Goal: Task Accomplishment & Management: Manage account settings

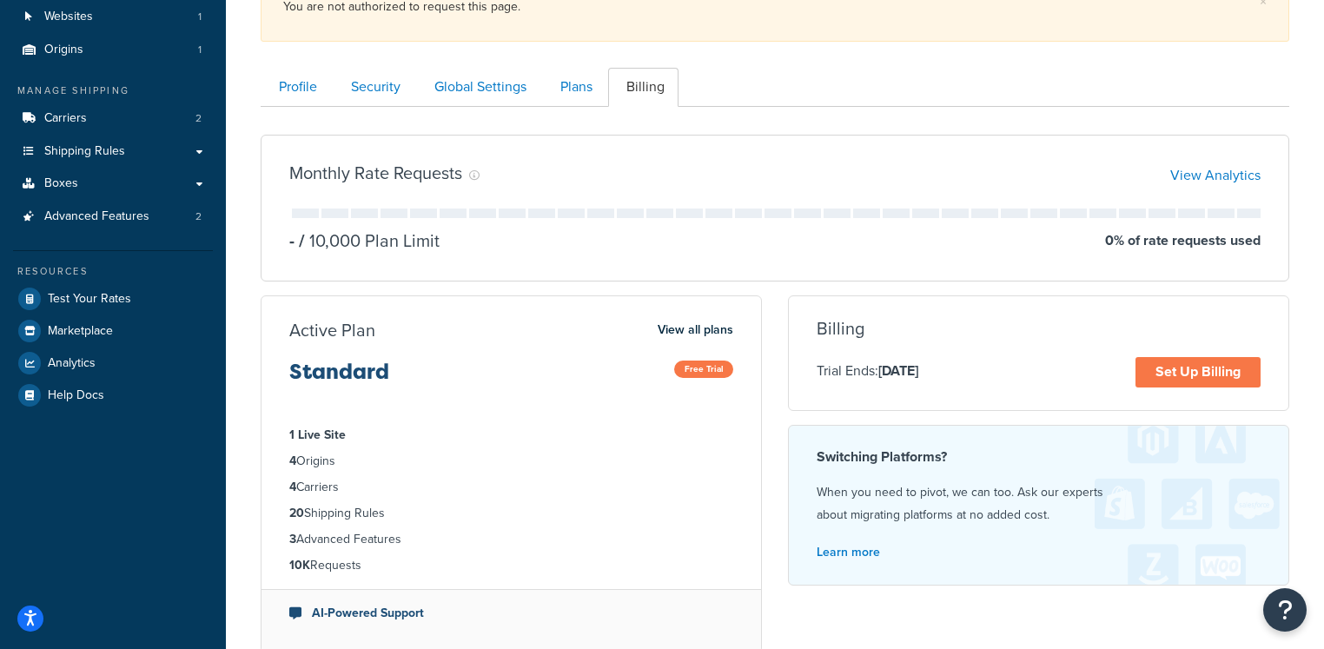
scroll to position [144, 0]
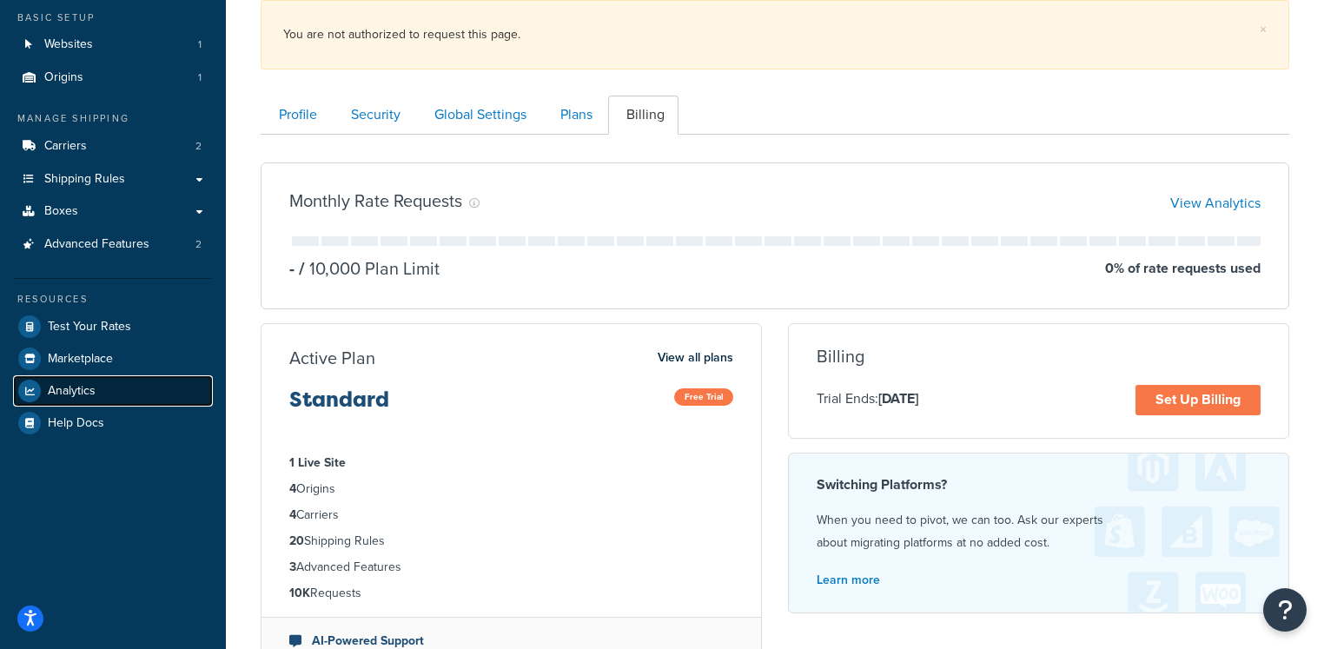
click at [67, 395] on span "Analytics" at bounding box center [72, 391] width 48 height 15
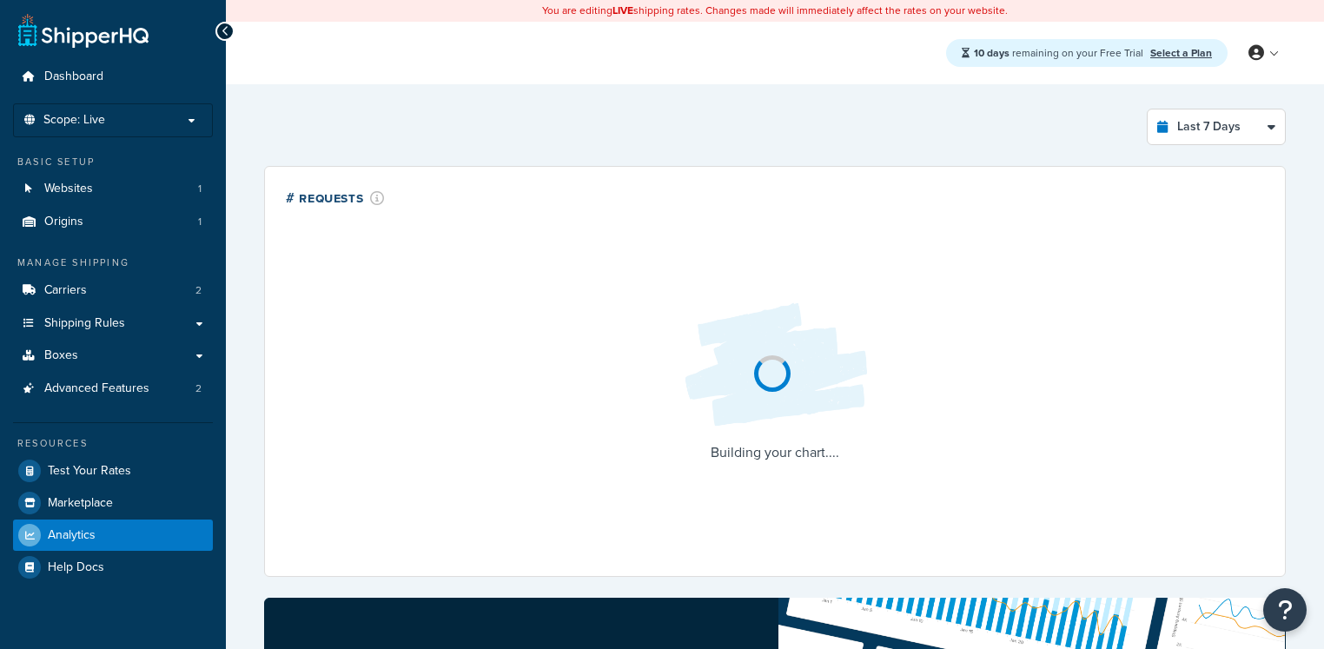
select select "last_7_days"
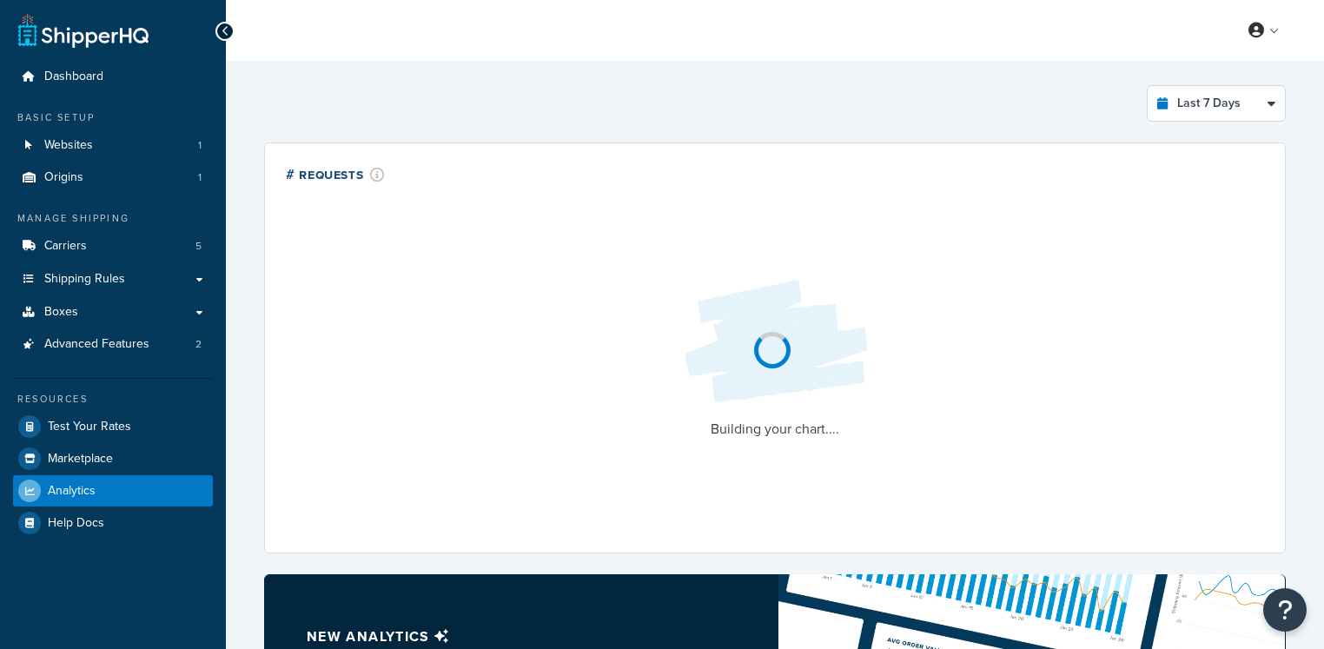
select select "last_7_days"
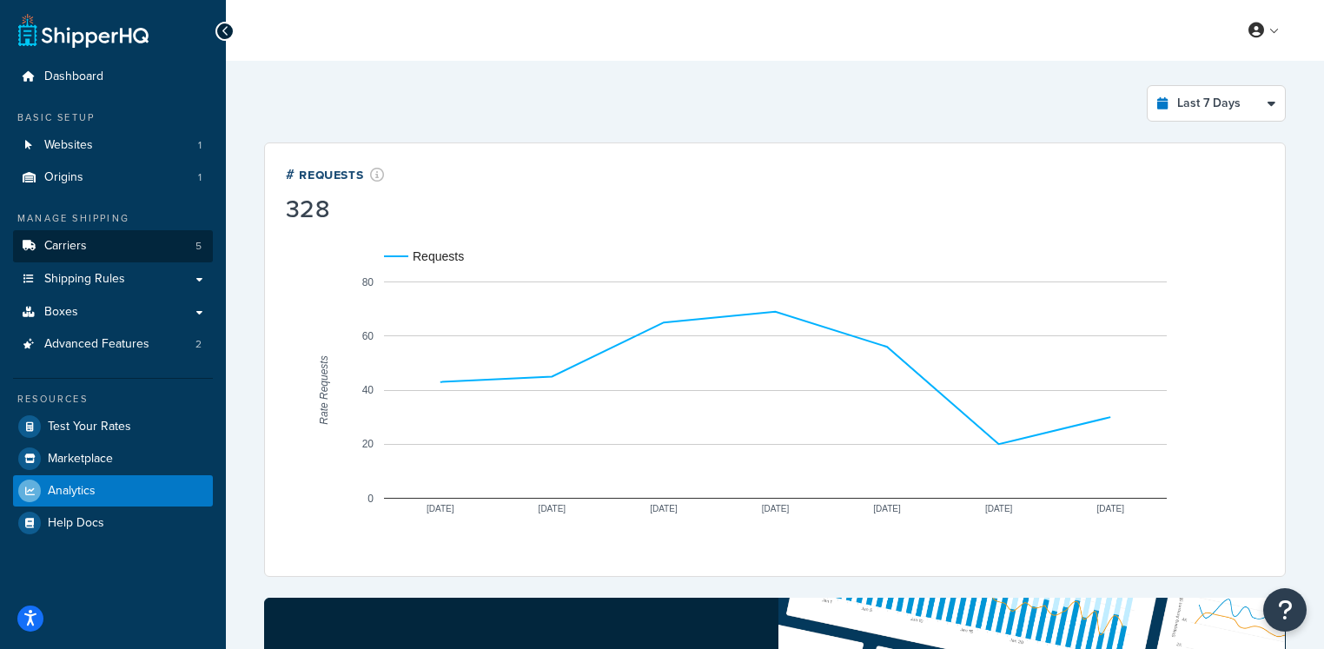
click at [111, 244] on link "Carriers 5" at bounding box center [113, 246] width 200 height 32
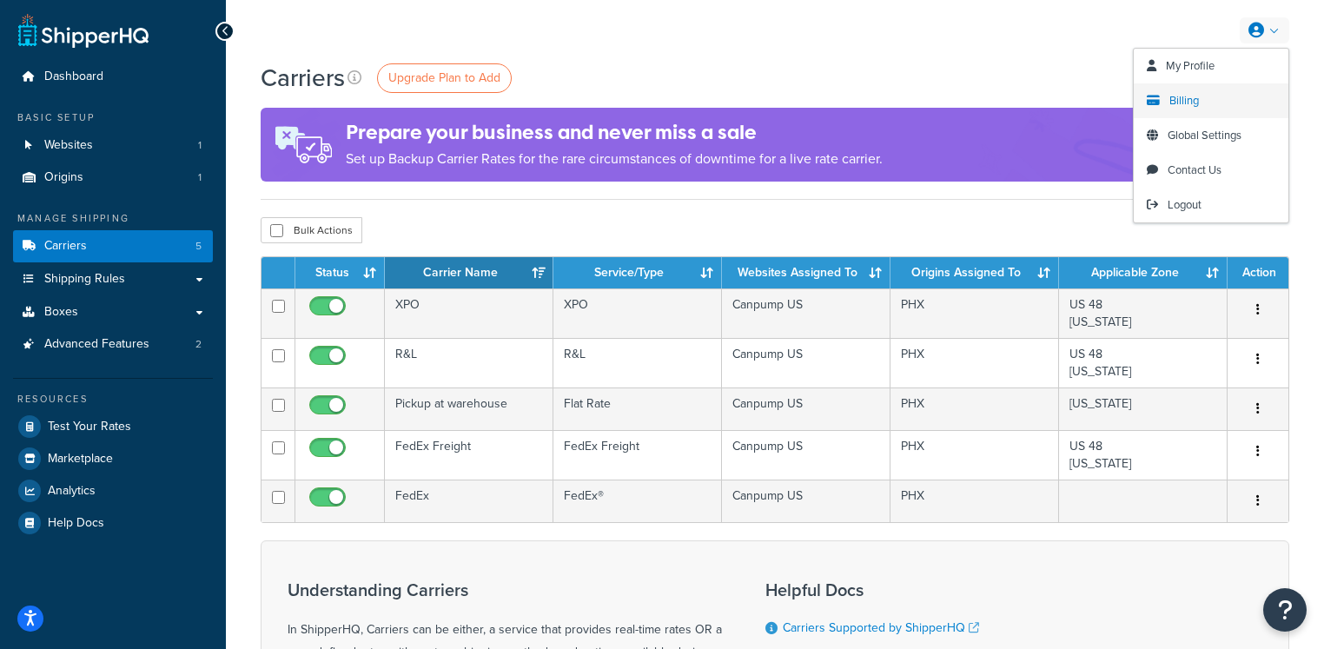
click at [1197, 102] on span "Billing" at bounding box center [1185, 100] width 30 height 17
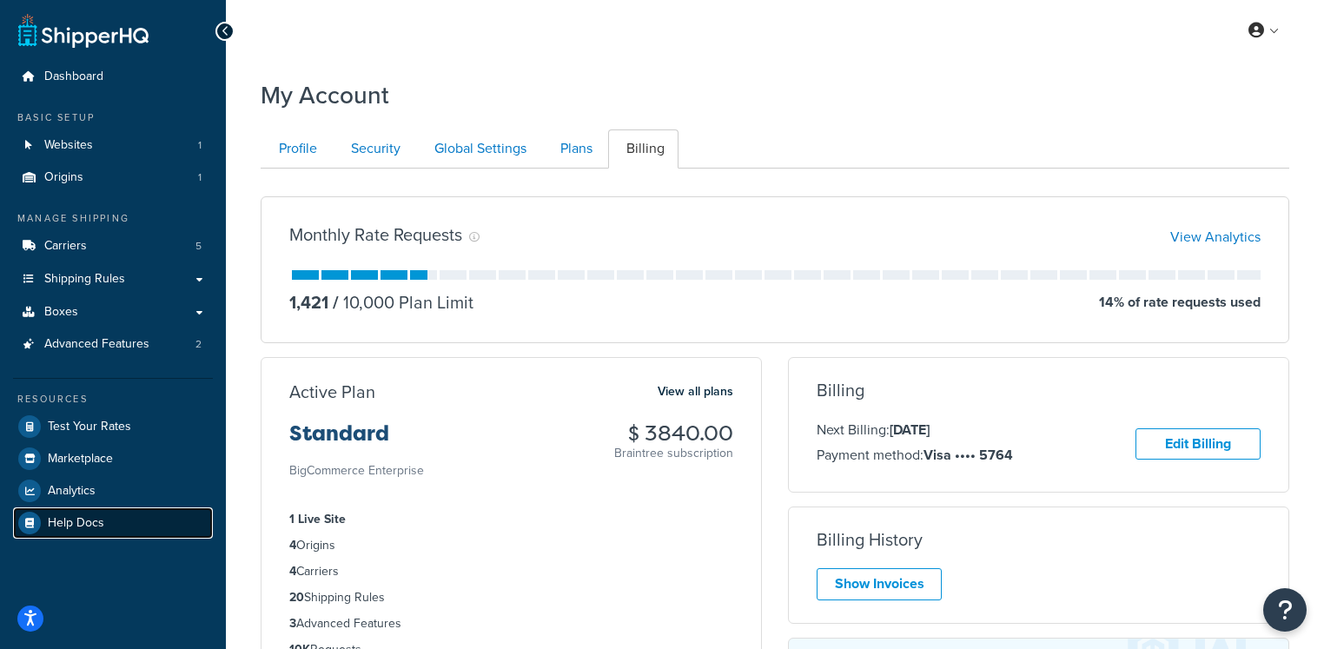
click at [104, 508] on link "Help Docs" at bounding box center [113, 523] width 200 height 31
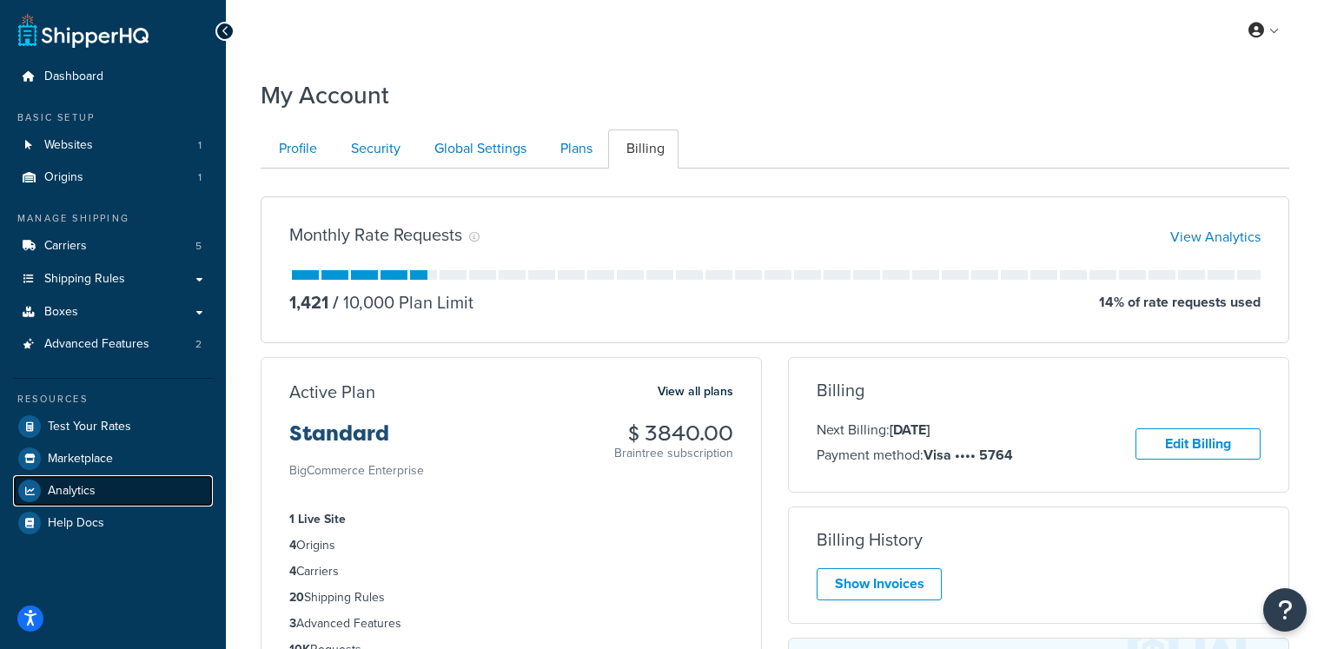
click at [76, 496] on span "Analytics" at bounding box center [72, 491] width 48 height 15
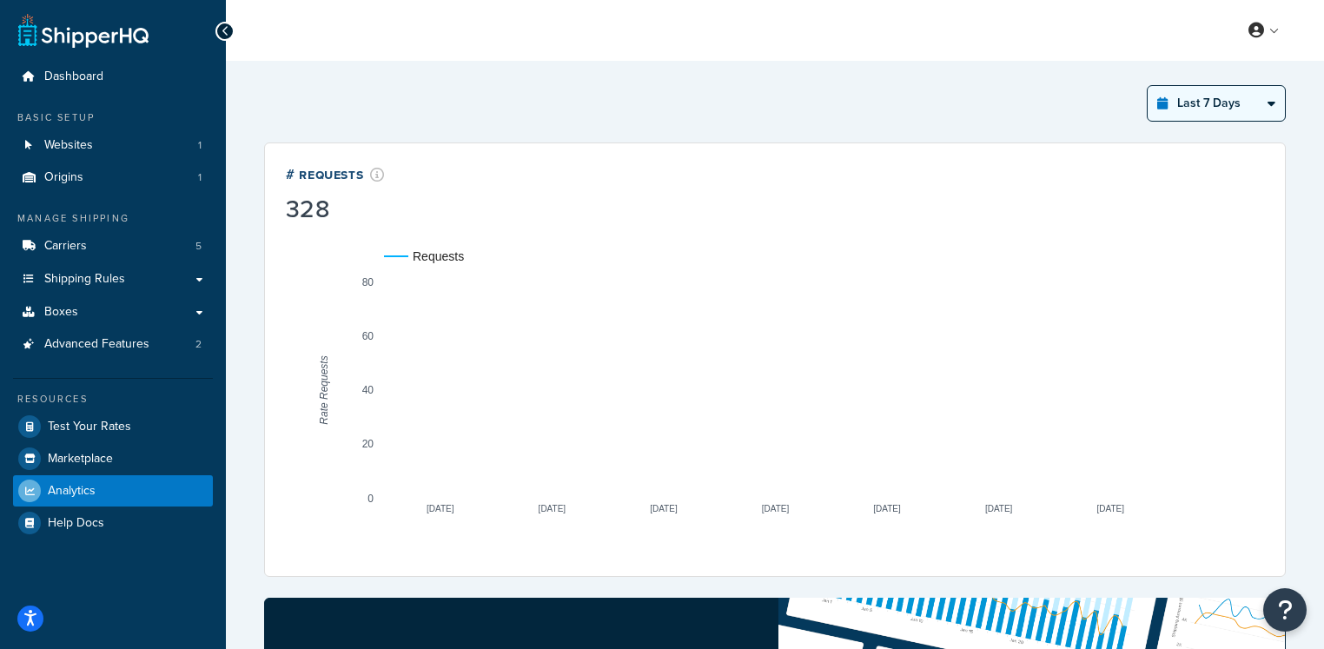
click at [1228, 107] on select "Last 24 Hours Last 7 Days Last 30 Days Last 3 Months Last 6 Months Last 12 Mont…" at bounding box center [1216, 103] width 137 height 35
select select "last_year"
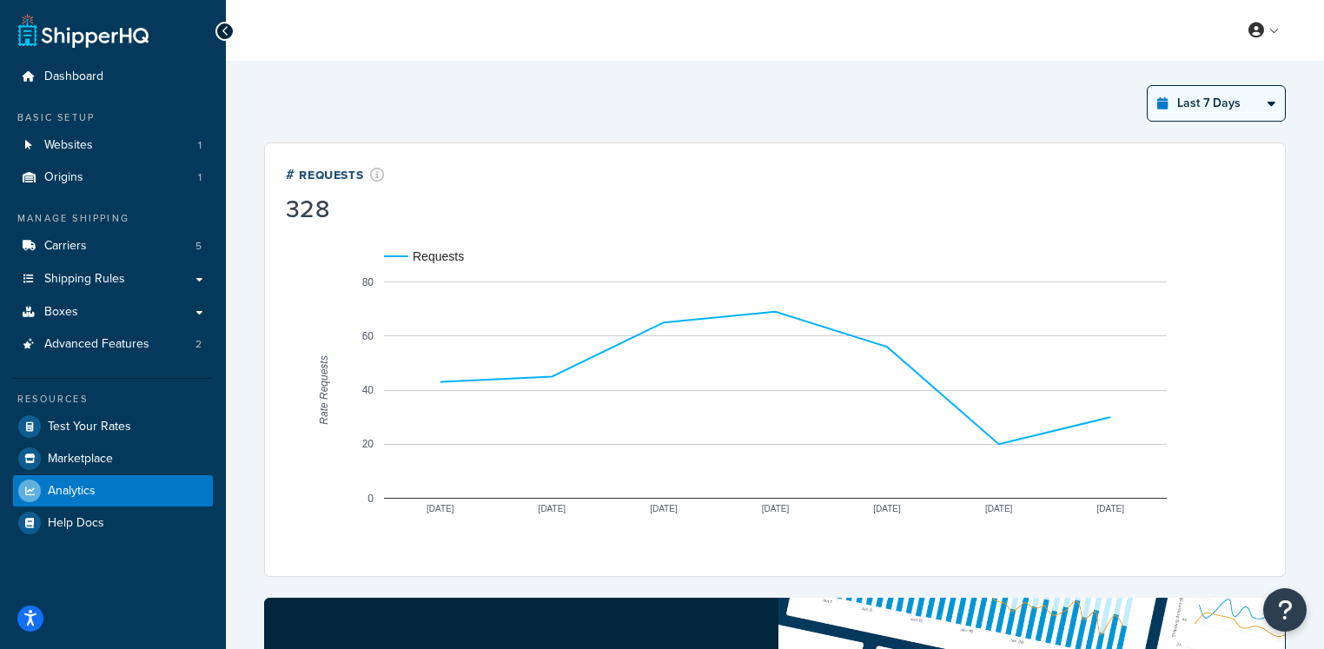
click at [1149, 86] on select "Last 24 Hours Last 7 Days Last 30 Days Last 3 Months Last 6 Months Last 12 Mont…" at bounding box center [1216, 103] width 137 height 35
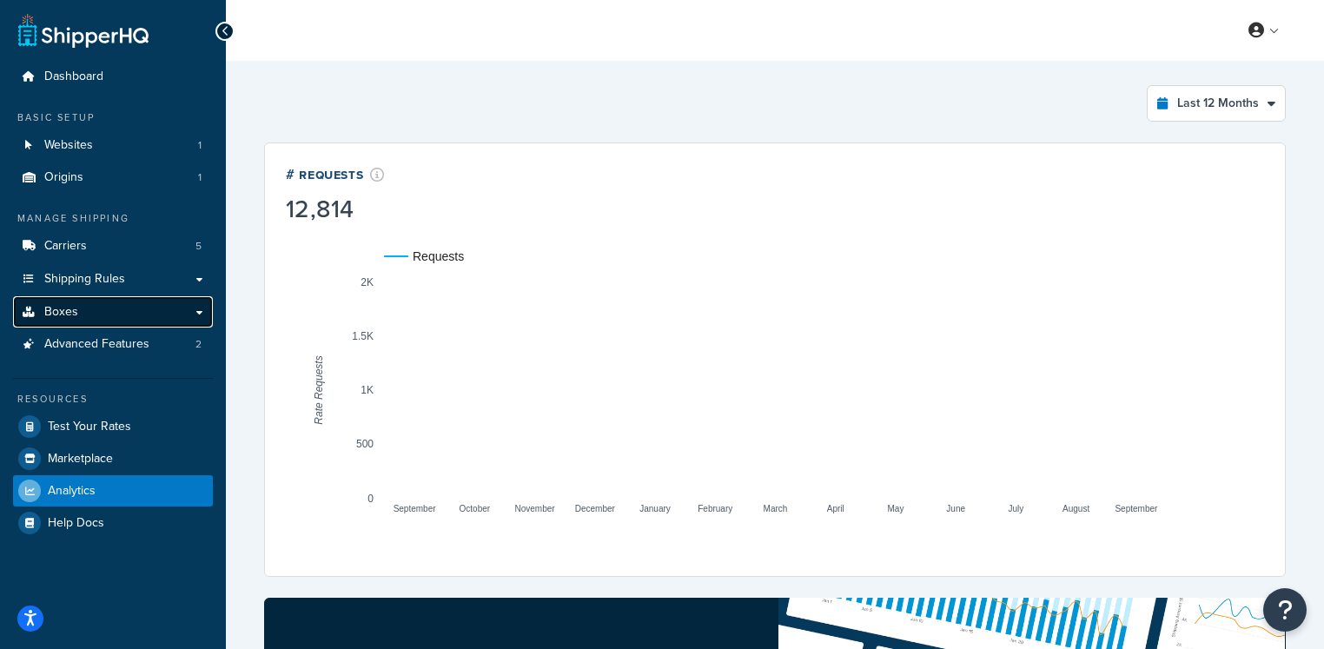
click at [113, 307] on link "Boxes" at bounding box center [113, 312] width 200 height 32
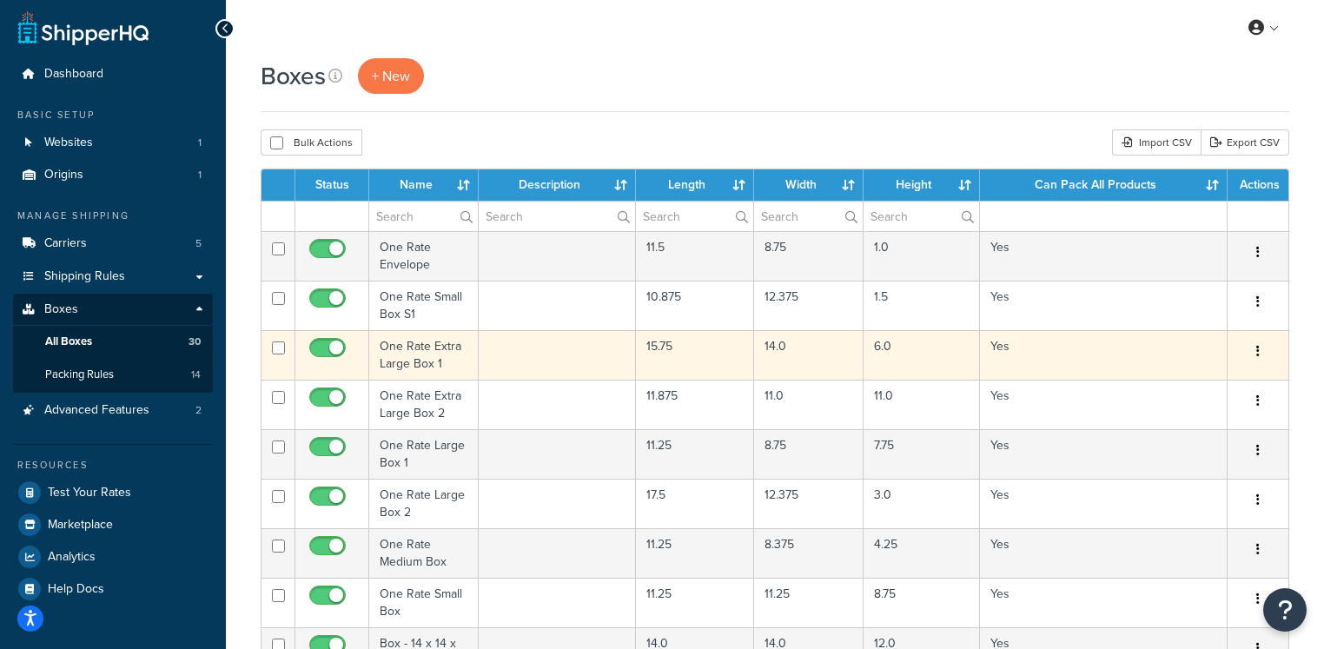
scroll to position [5, 0]
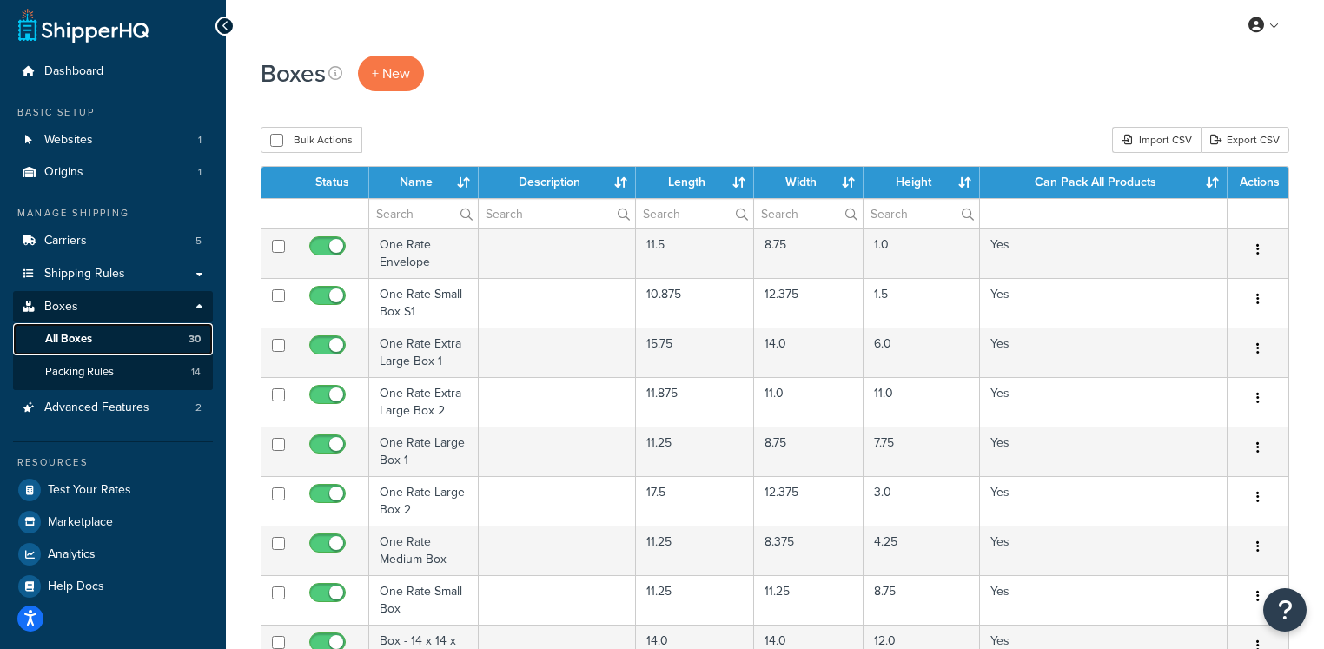
click at [120, 340] on link "All Boxes 30" at bounding box center [113, 339] width 200 height 32
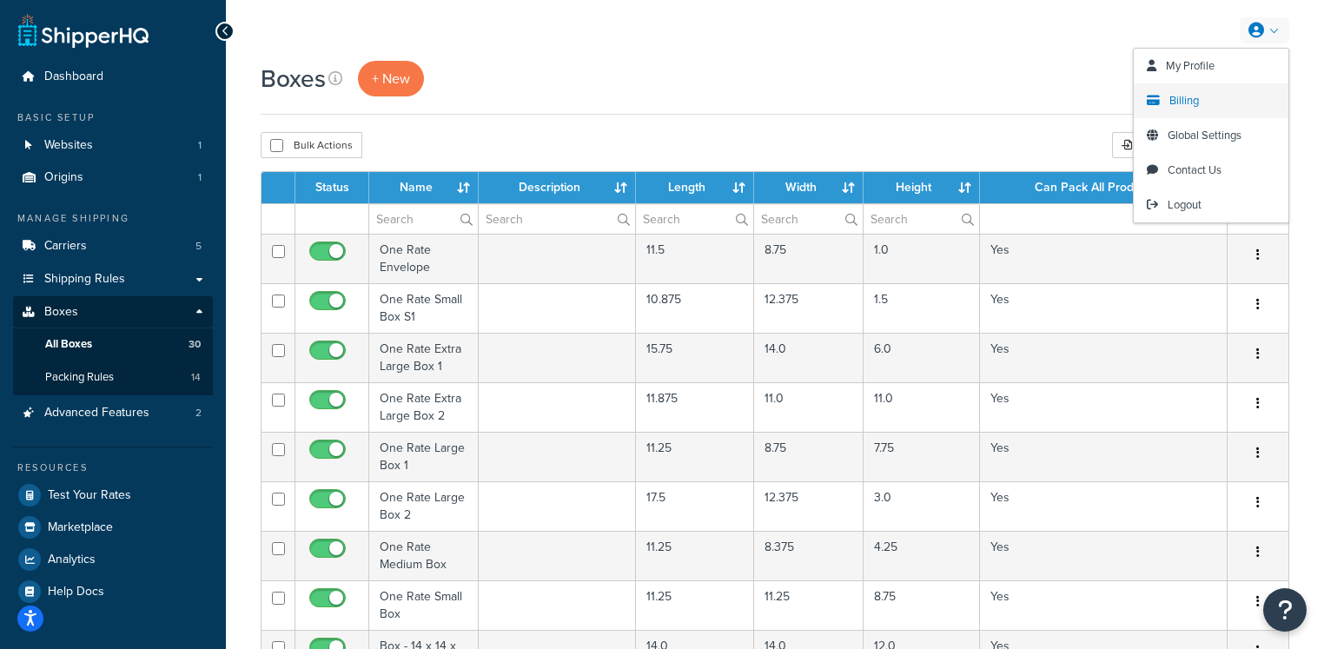
click at [1187, 96] on span "Billing" at bounding box center [1185, 100] width 30 height 17
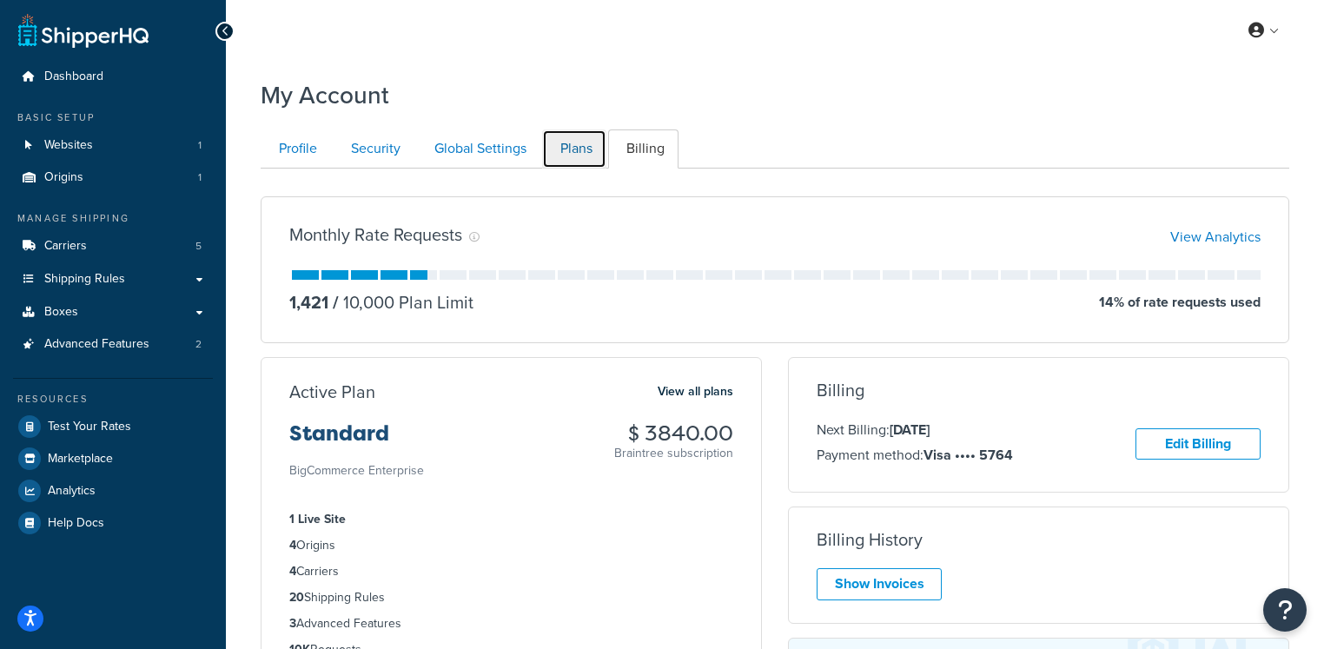
click at [583, 150] on link "Plans" at bounding box center [574, 148] width 64 height 39
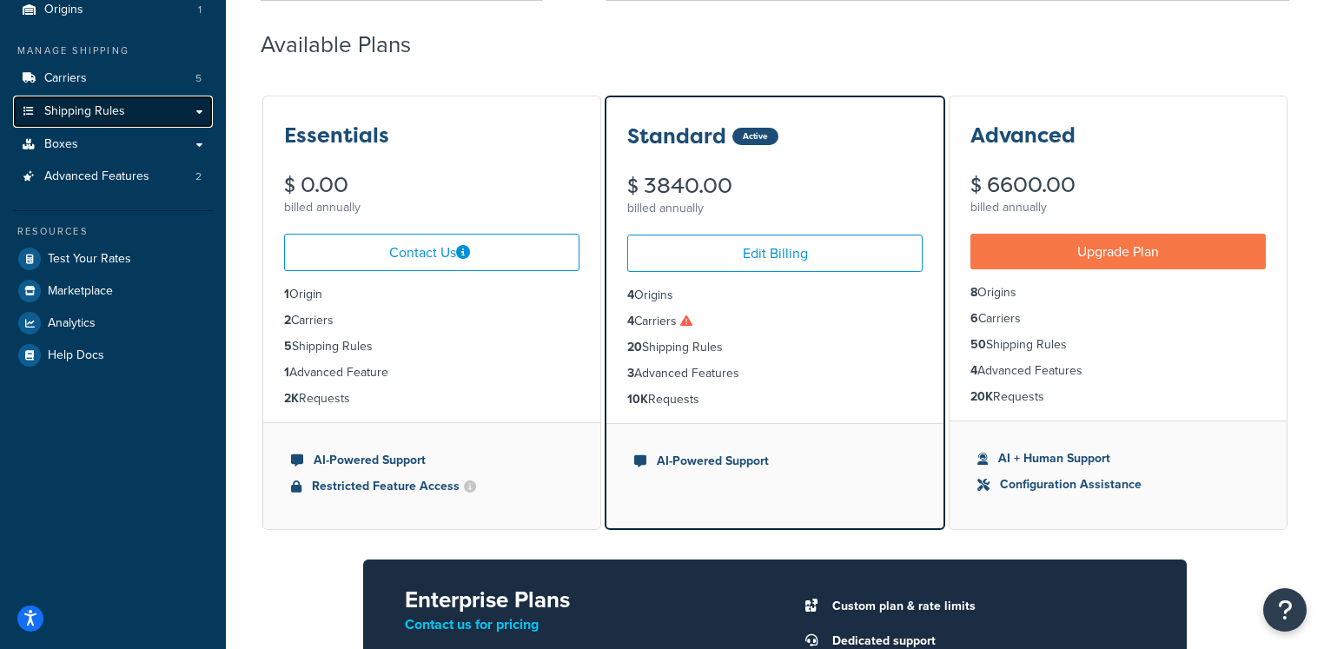
click at [94, 110] on span "Shipping Rules" at bounding box center [84, 111] width 81 height 15
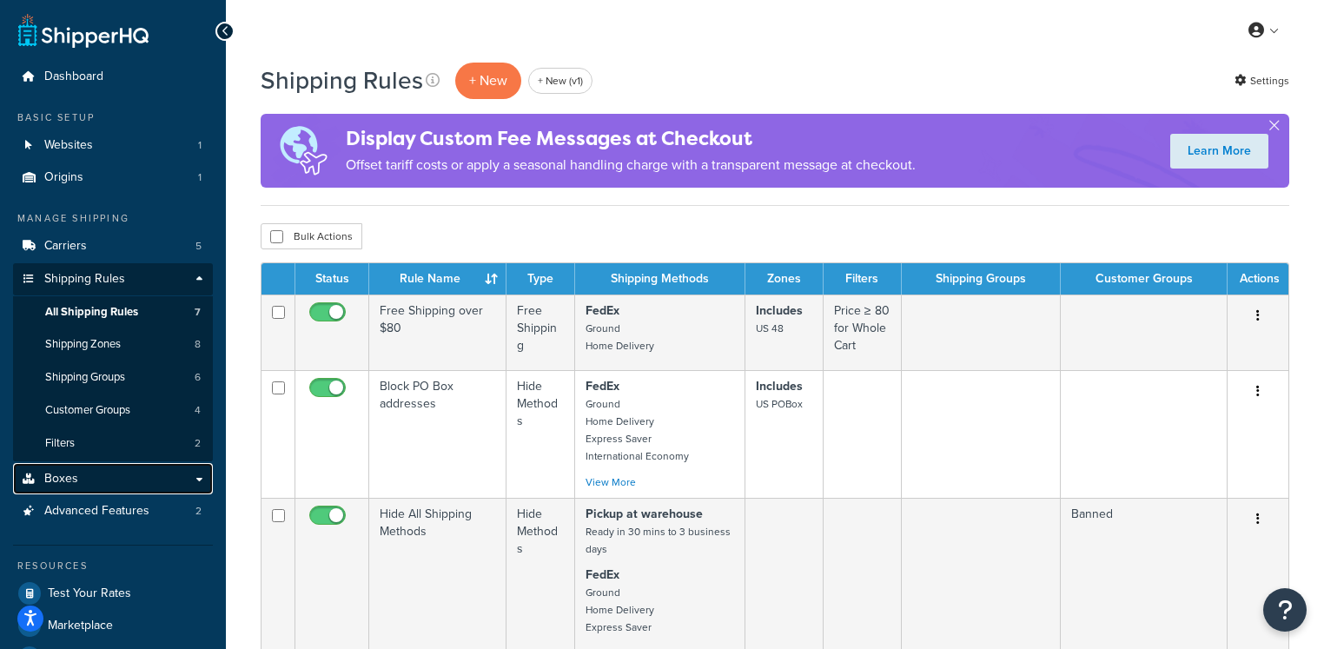
click at [96, 474] on link "Boxes" at bounding box center [113, 479] width 200 height 32
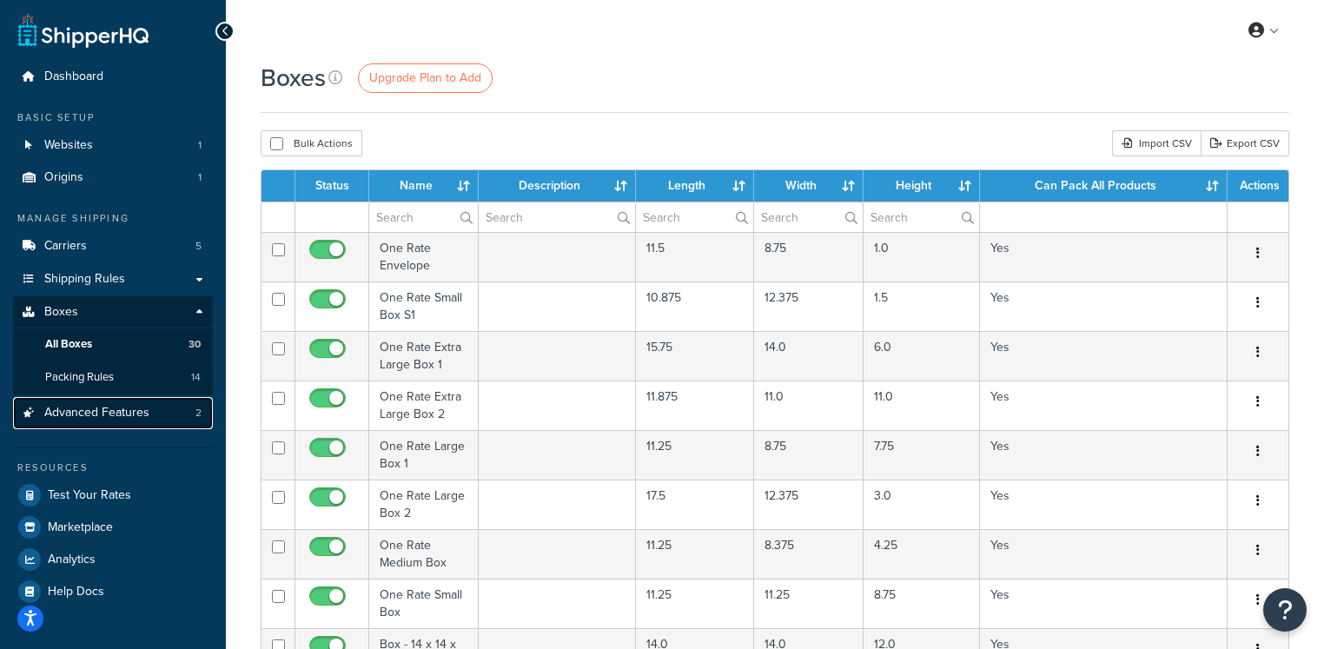
click at [113, 417] on span "Advanced Features" at bounding box center [96, 413] width 105 height 15
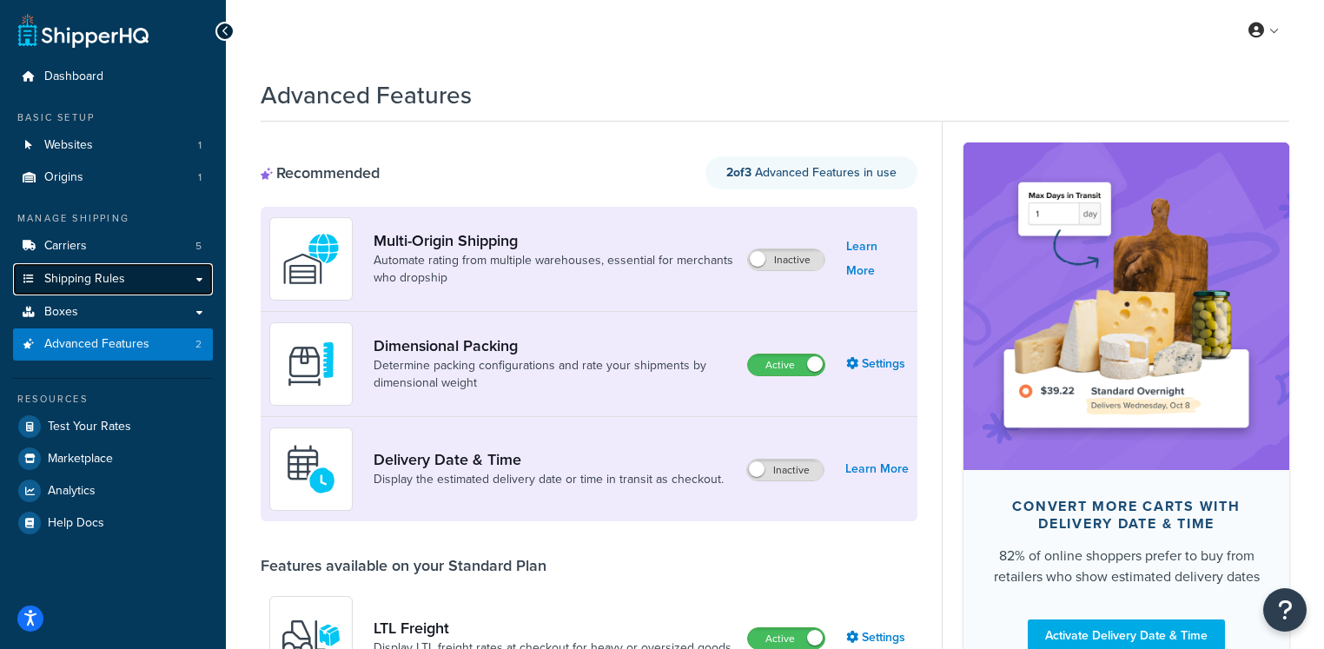
click at [134, 271] on link "Shipping Rules" at bounding box center [113, 279] width 200 height 32
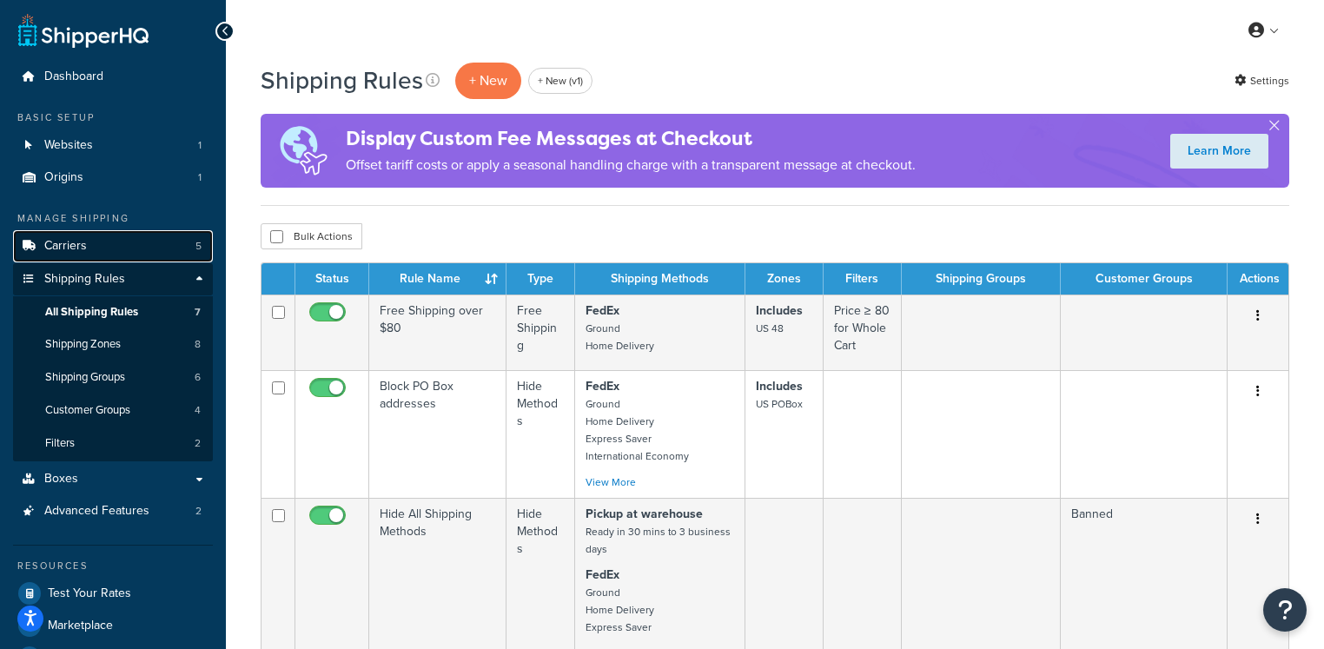
click at [144, 245] on link "Carriers 5" at bounding box center [113, 246] width 200 height 32
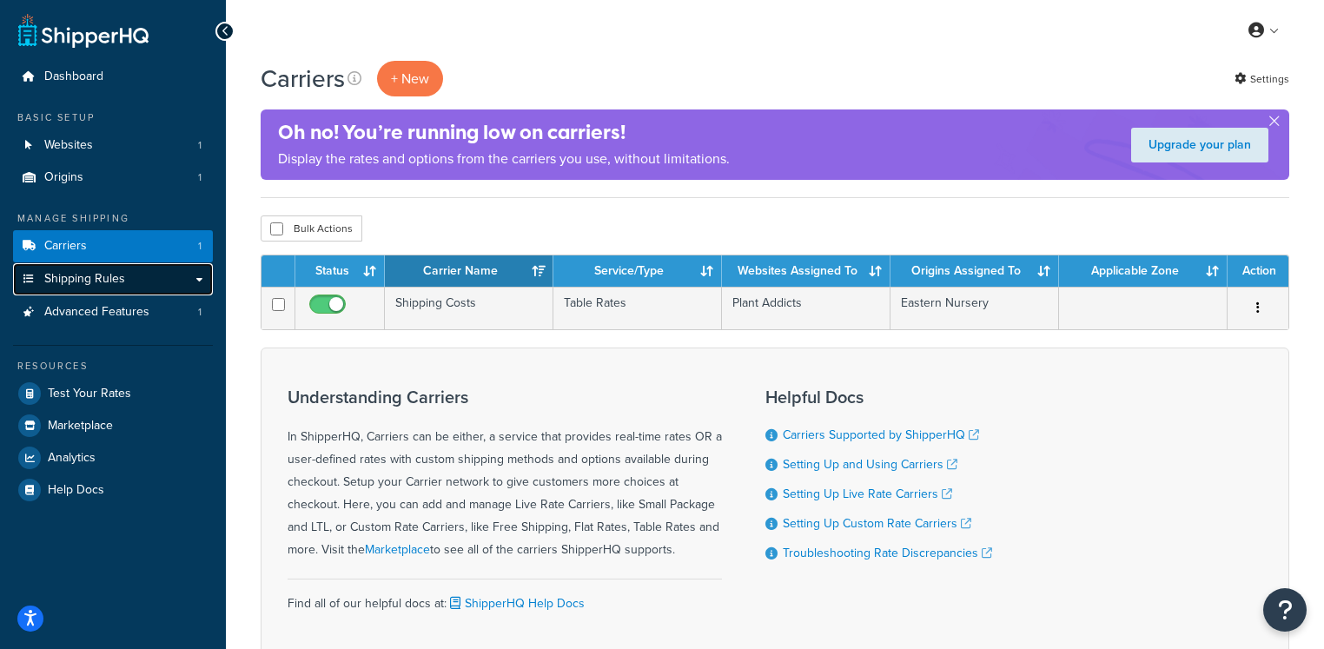
click at [157, 283] on link "Shipping Rules" at bounding box center [113, 279] width 200 height 32
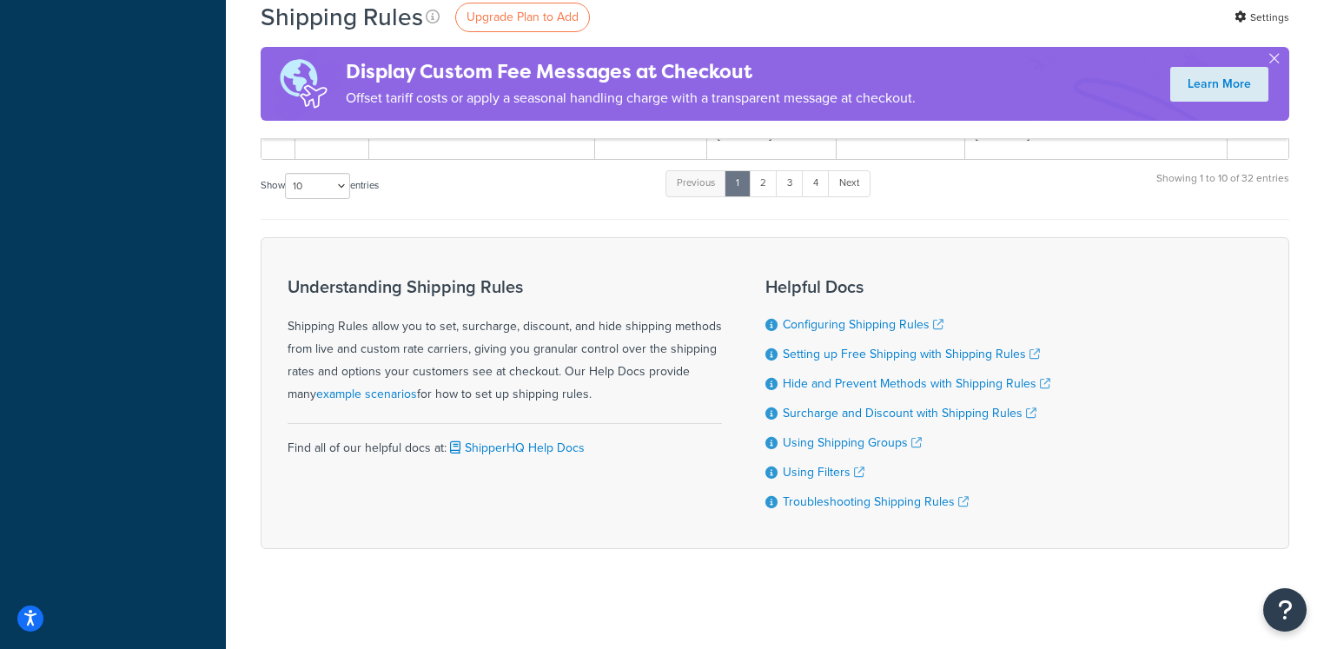
scroll to position [557, 0]
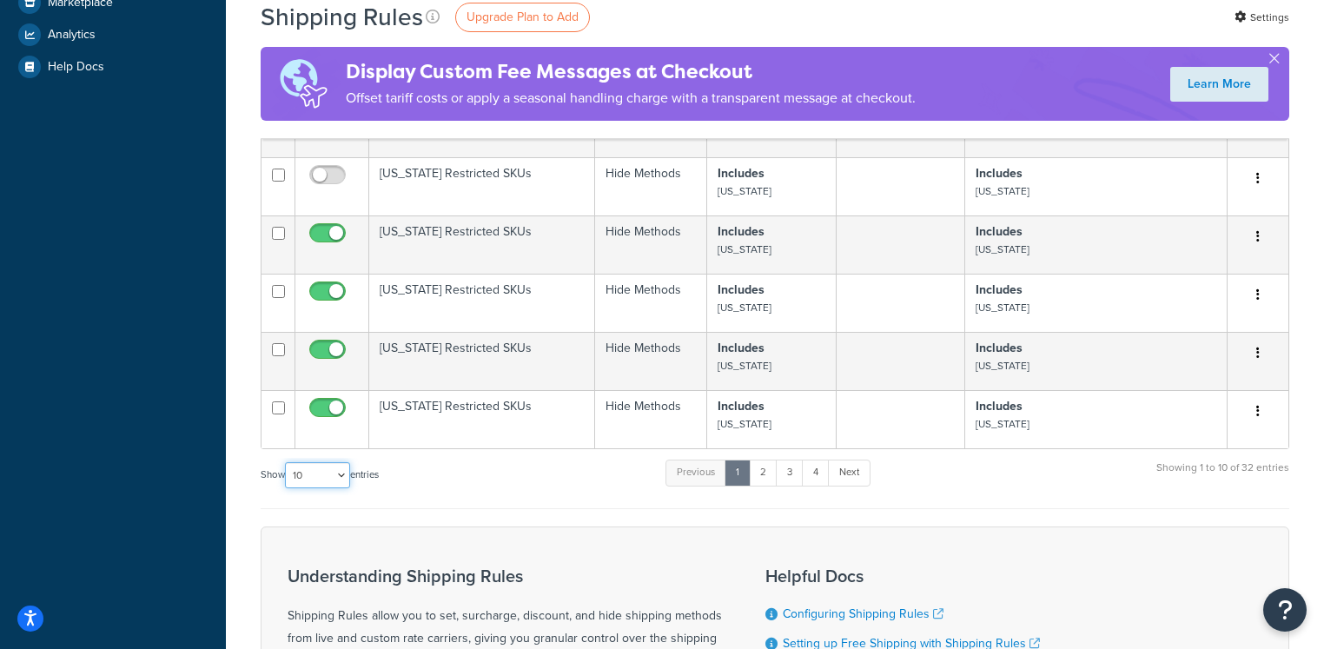
click at [328, 479] on select "10 15 25 50 100 1000" at bounding box center [317, 475] width 65 height 26
select select "1000"
click at [287, 462] on select "10 15 25 50 100 1000" at bounding box center [317, 475] width 65 height 26
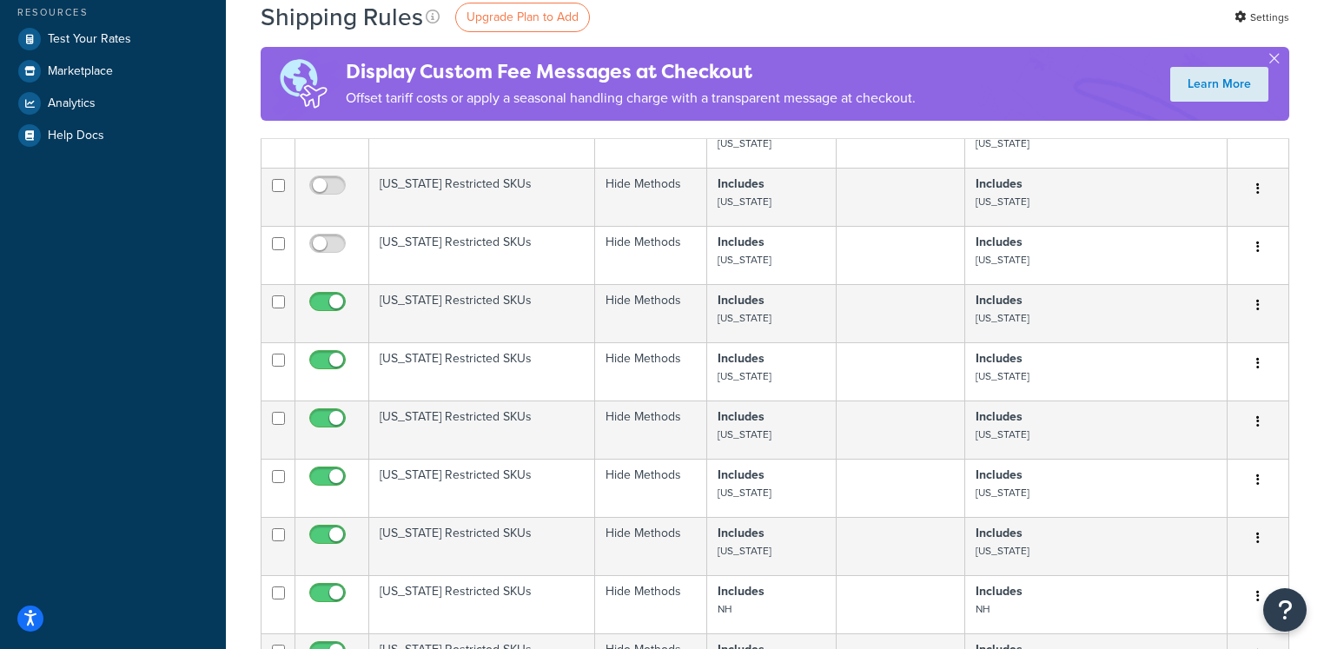
scroll to position [0, 0]
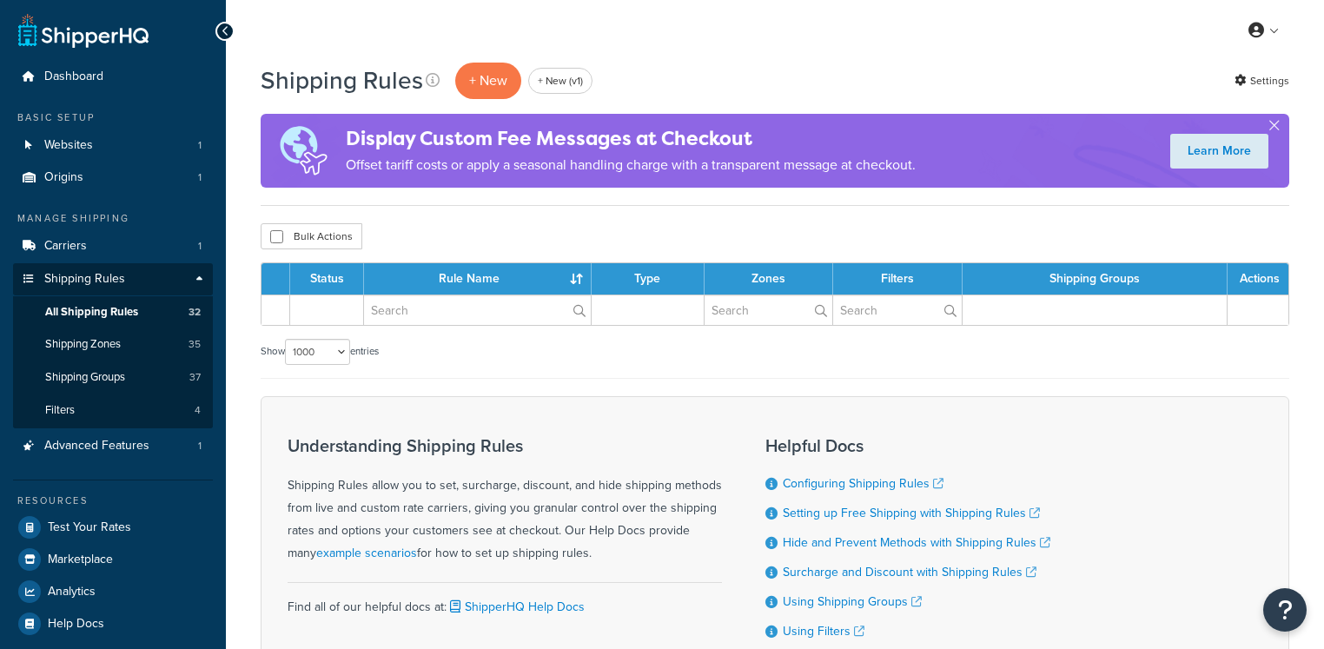
select select "1000"
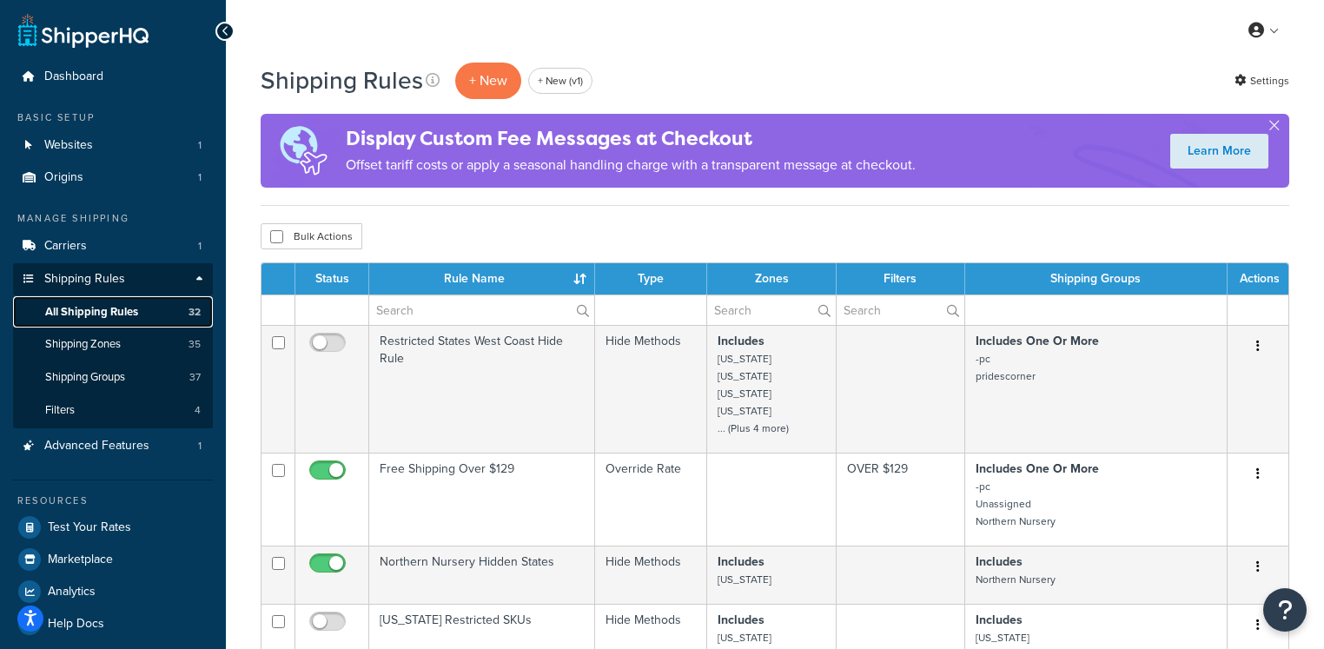
click at [158, 314] on link "All Shipping Rules 32" at bounding box center [113, 312] width 200 height 32
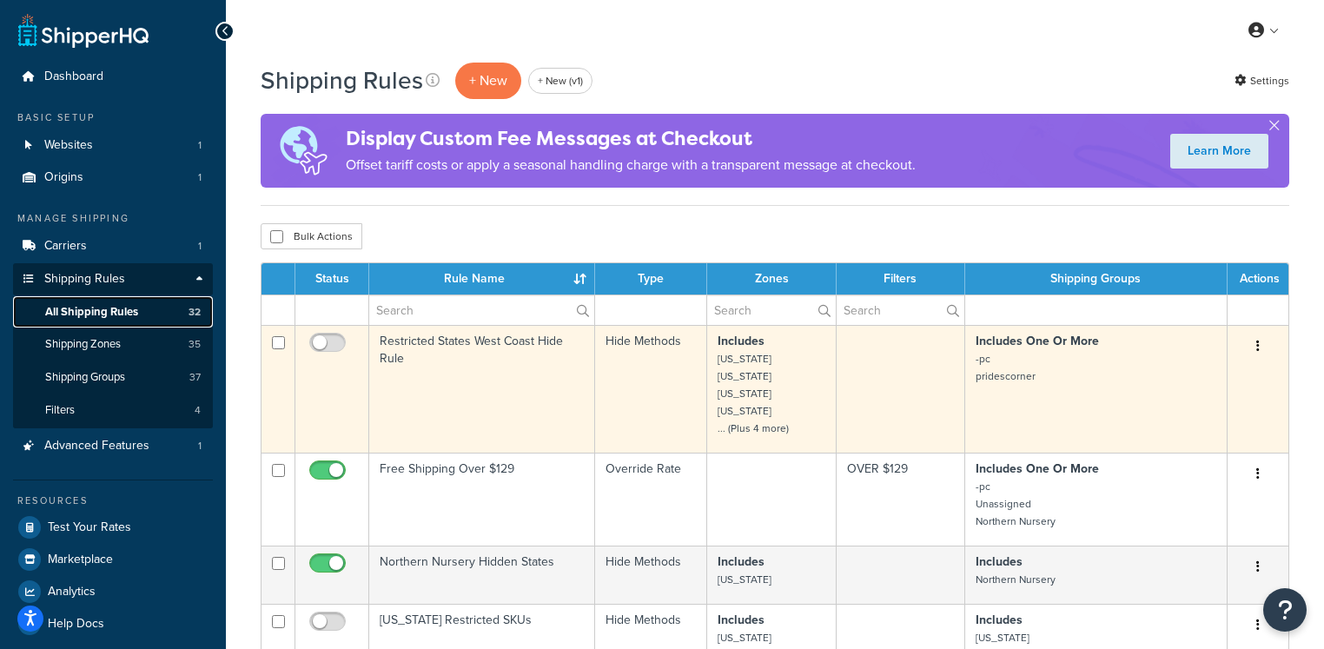
scroll to position [87, 0]
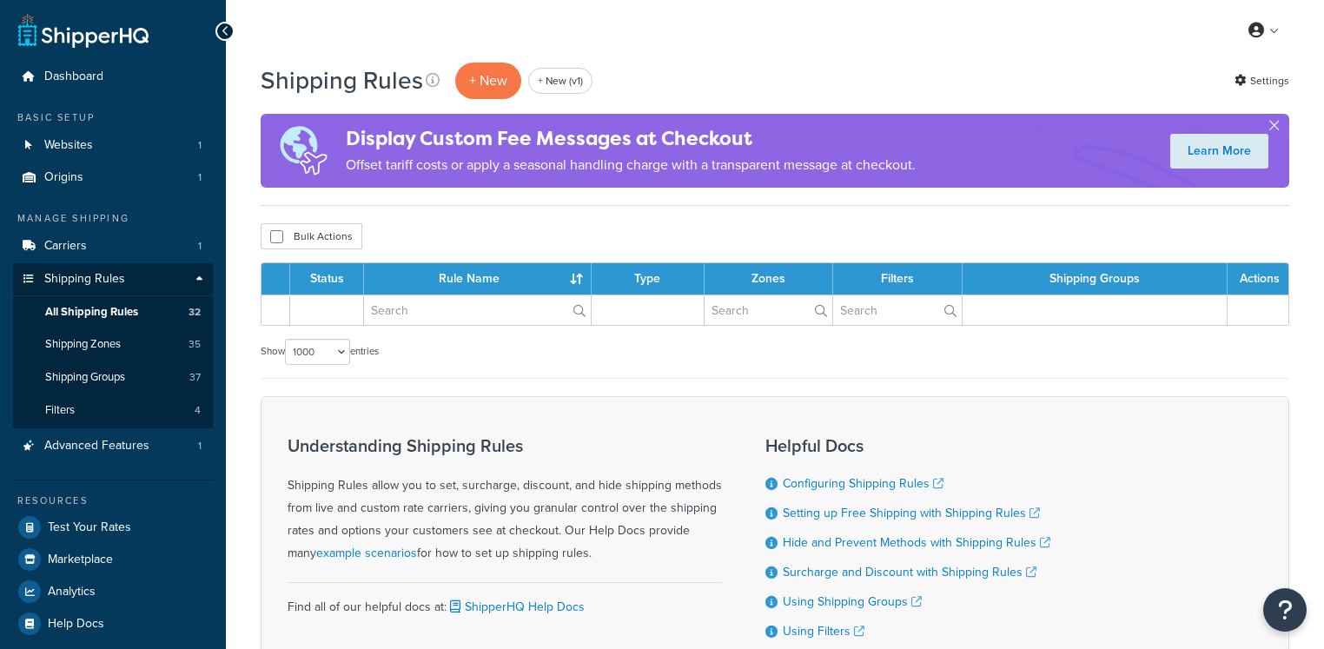
select select "1000"
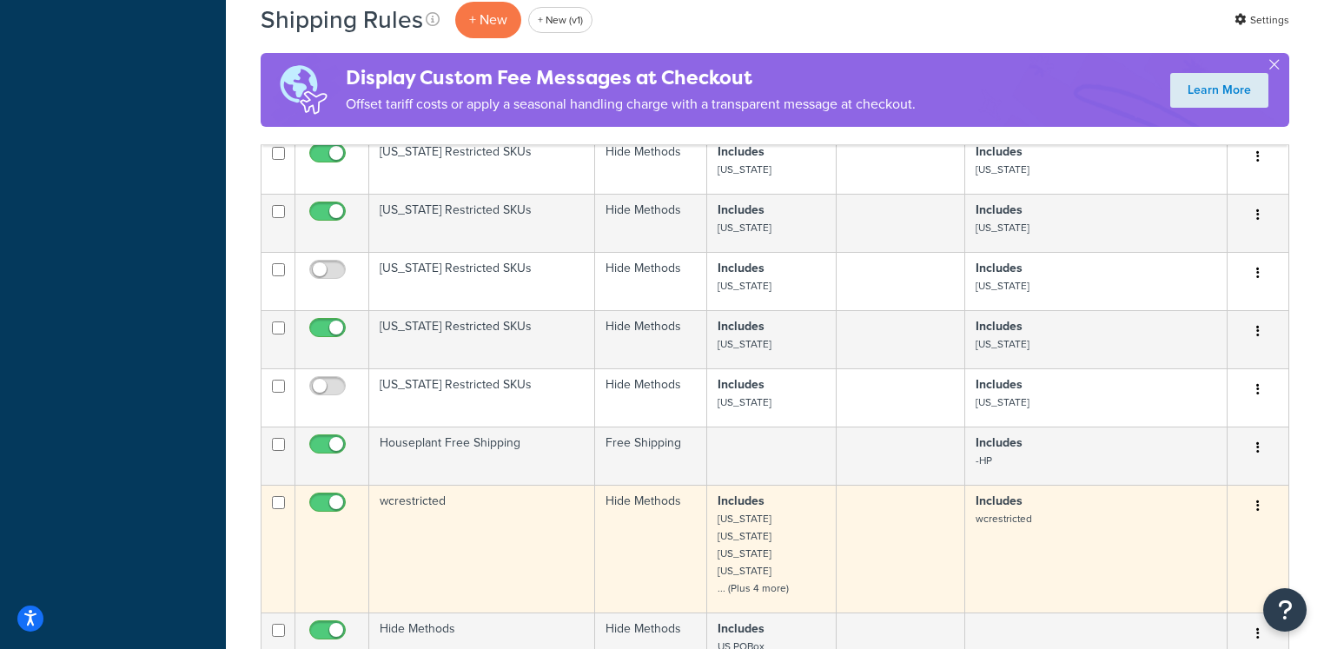
scroll to position [1926, 0]
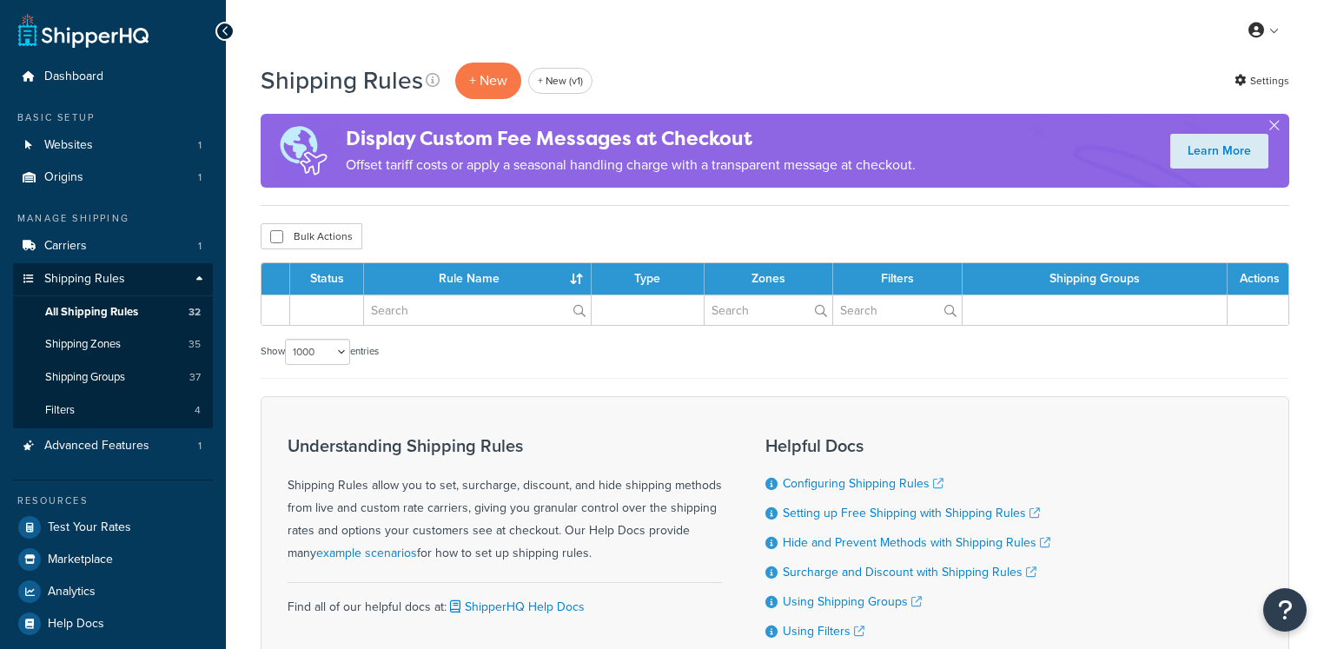
select select "1000"
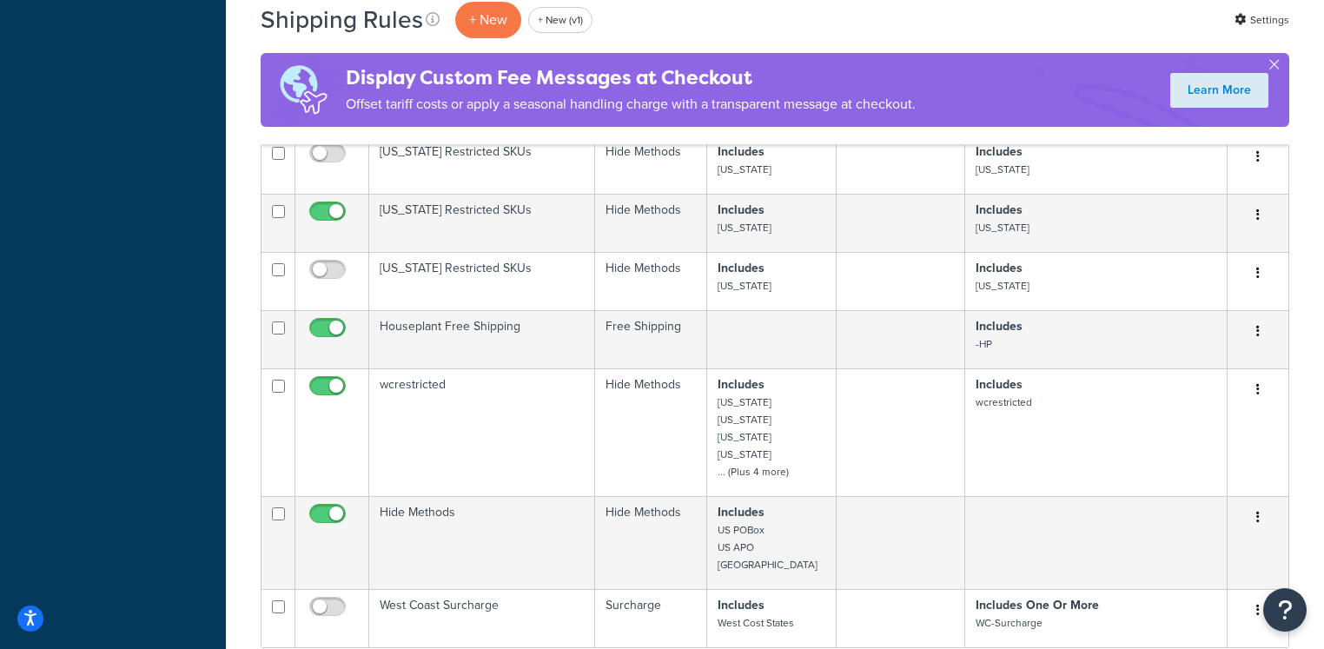
scroll to position [2233, 0]
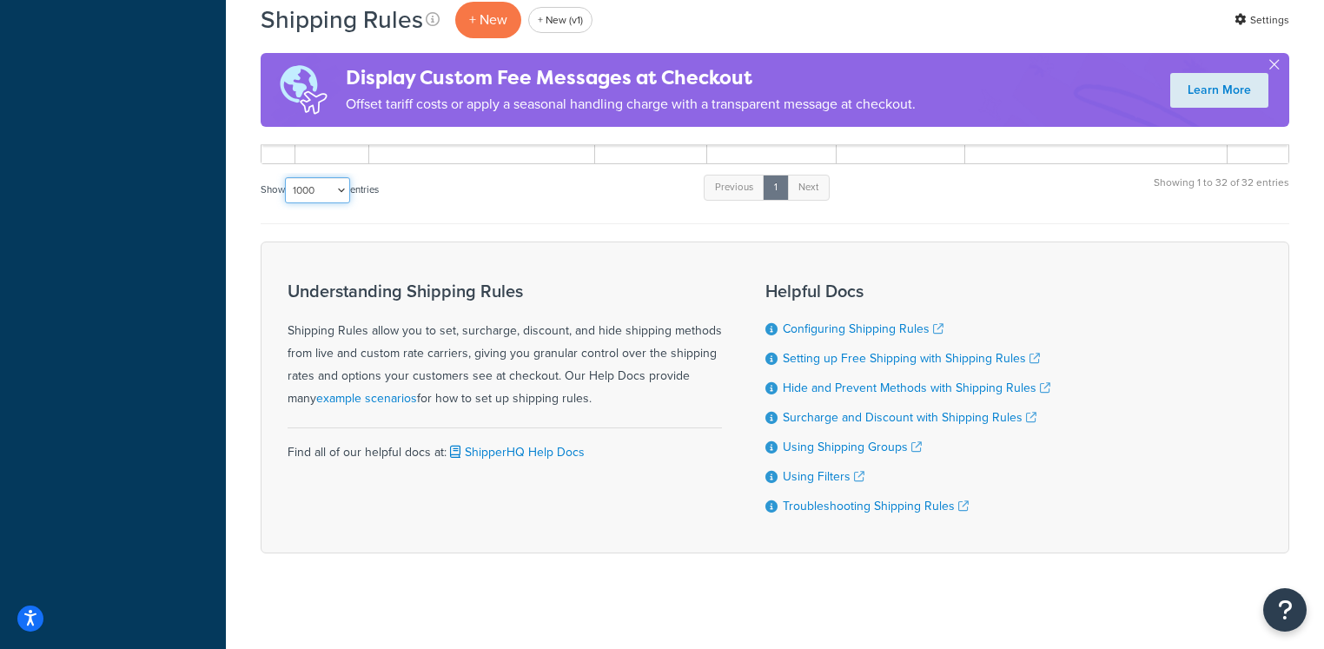
click at [335, 190] on select "10 15 25 50 100 1000" at bounding box center [317, 190] width 65 height 26
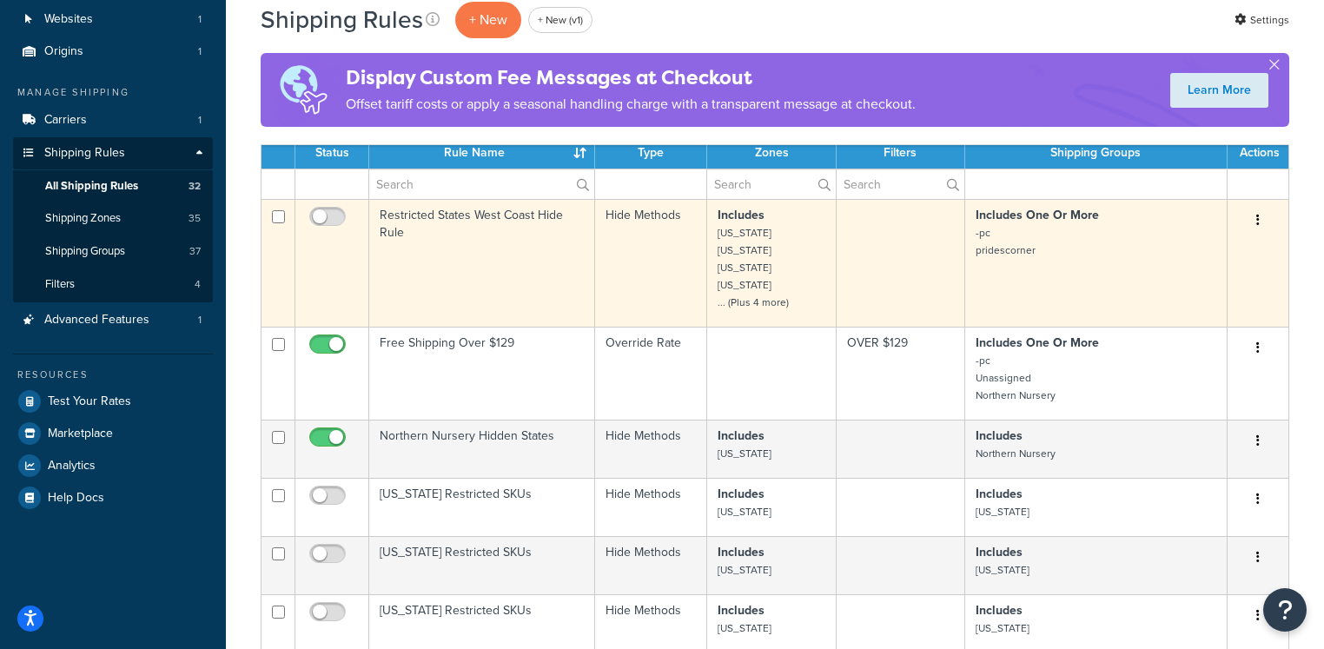
scroll to position [109, 0]
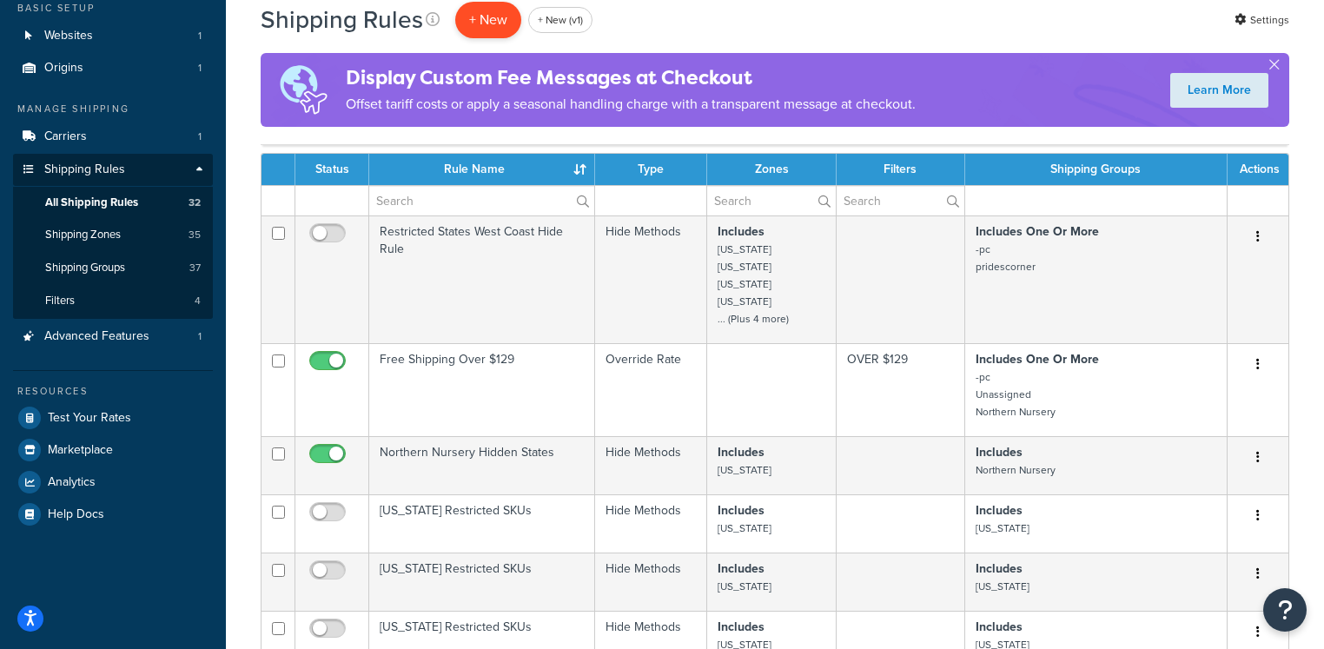
click at [471, 11] on p "+ New" at bounding box center [488, 20] width 66 height 36
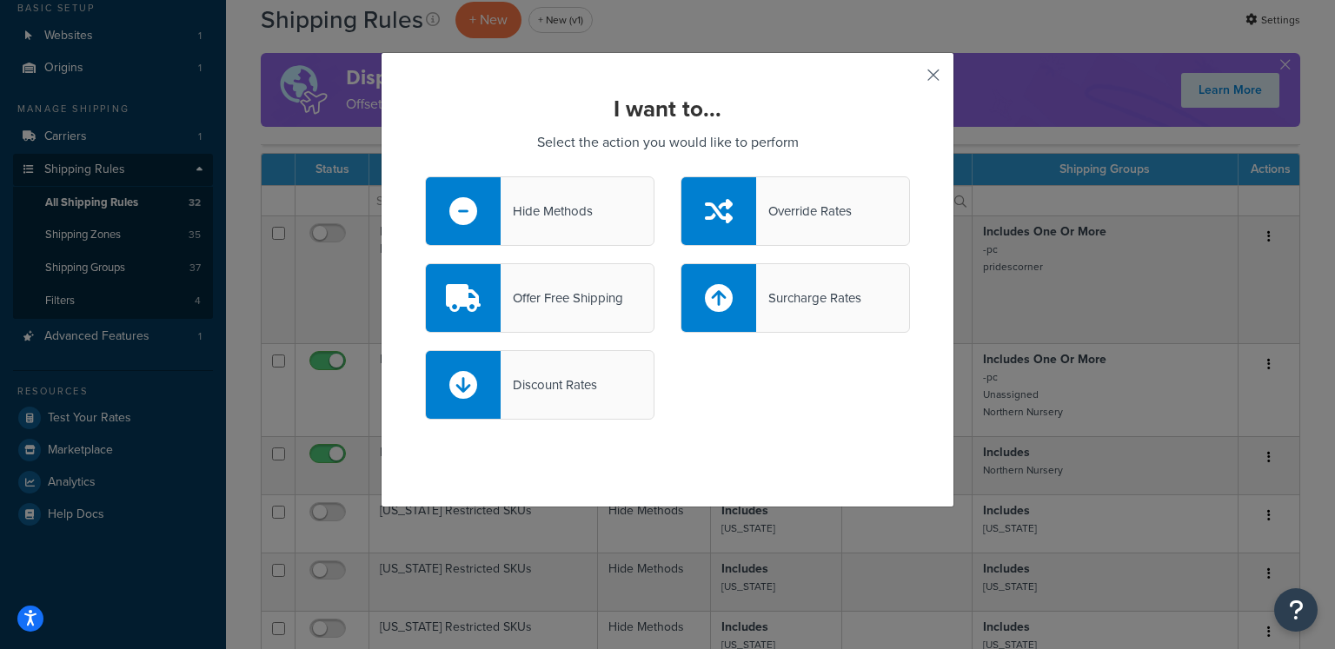
click at [910, 79] on button "button" at bounding box center [908, 81] width 4 height 4
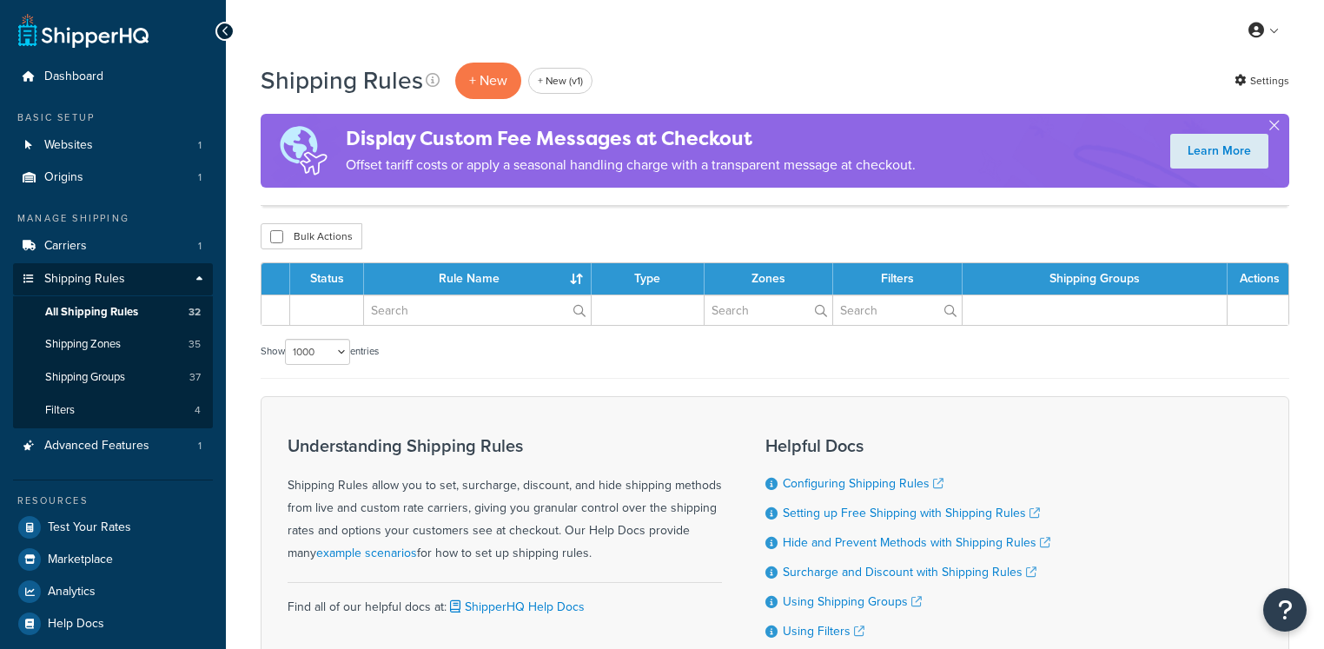
select select "1000"
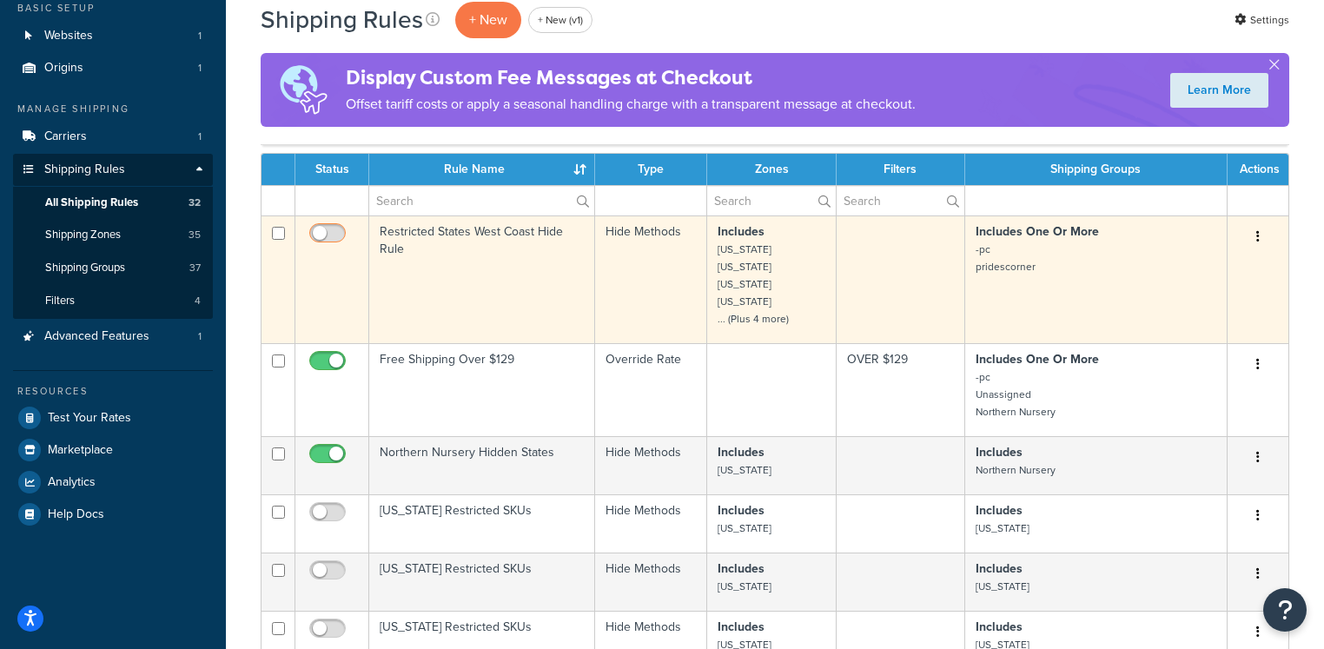
click at [331, 232] on input "checkbox" at bounding box center [330, 238] width 48 height 22
click at [323, 233] on input "checkbox" at bounding box center [330, 238] width 48 height 22
checkbox input "false"
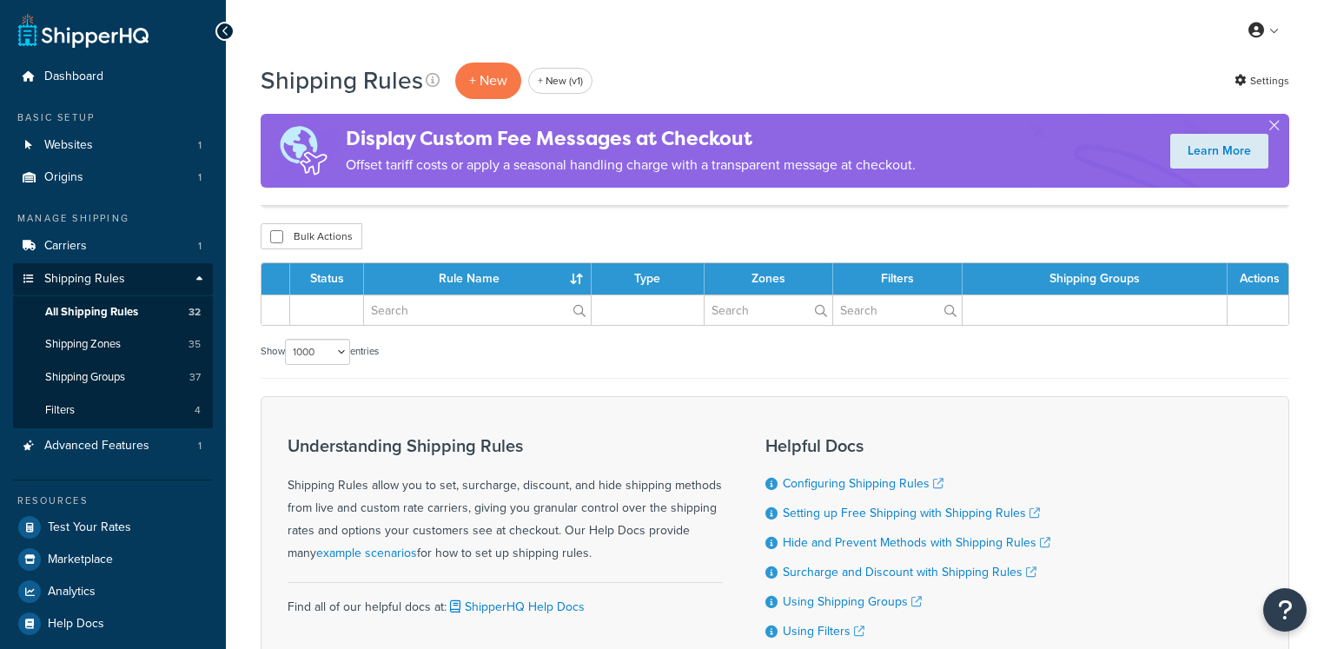
select select "1000"
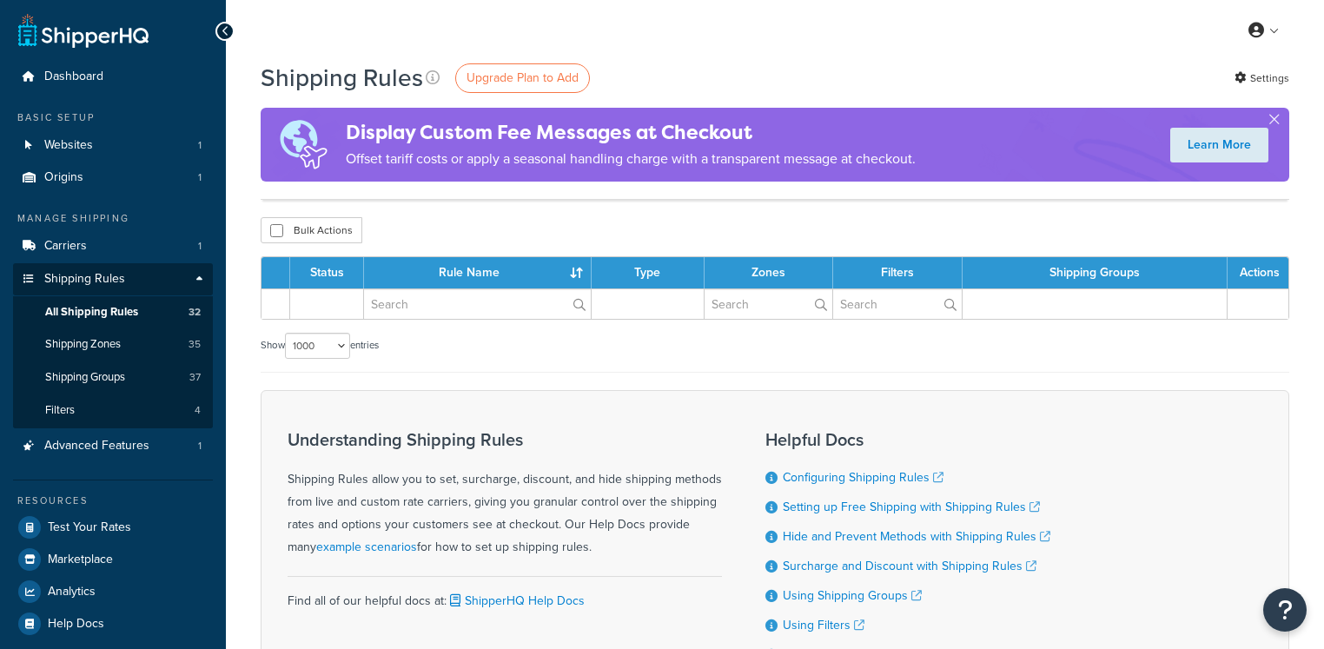
select select "1000"
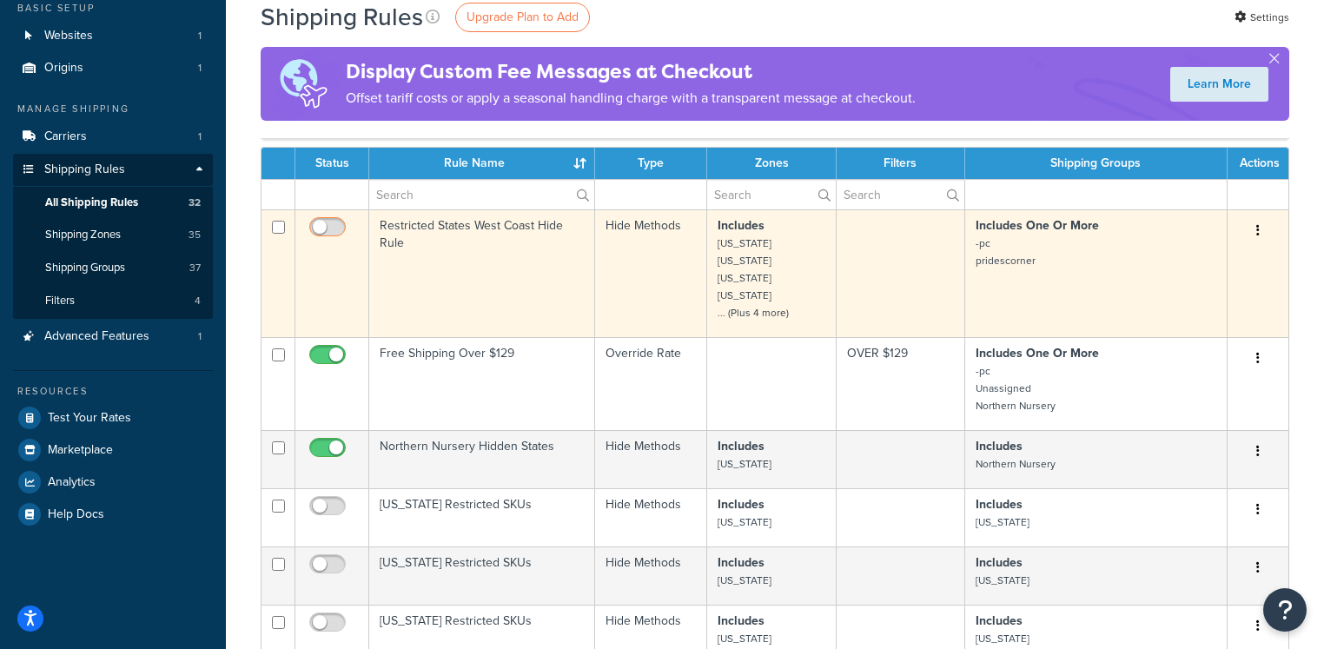
click at [335, 227] on input "checkbox" at bounding box center [330, 232] width 48 height 22
checkbox input "false"
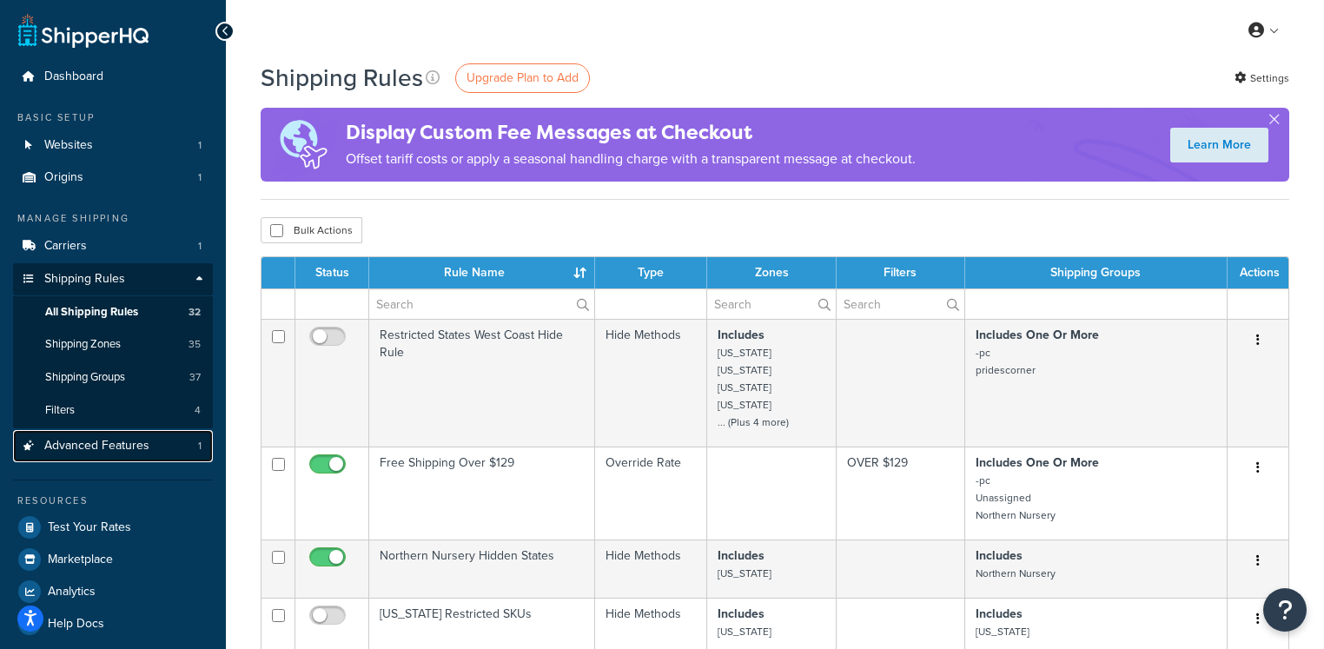
click at [142, 447] on span "Advanced Features" at bounding box center [96, 446] width 105 height 15
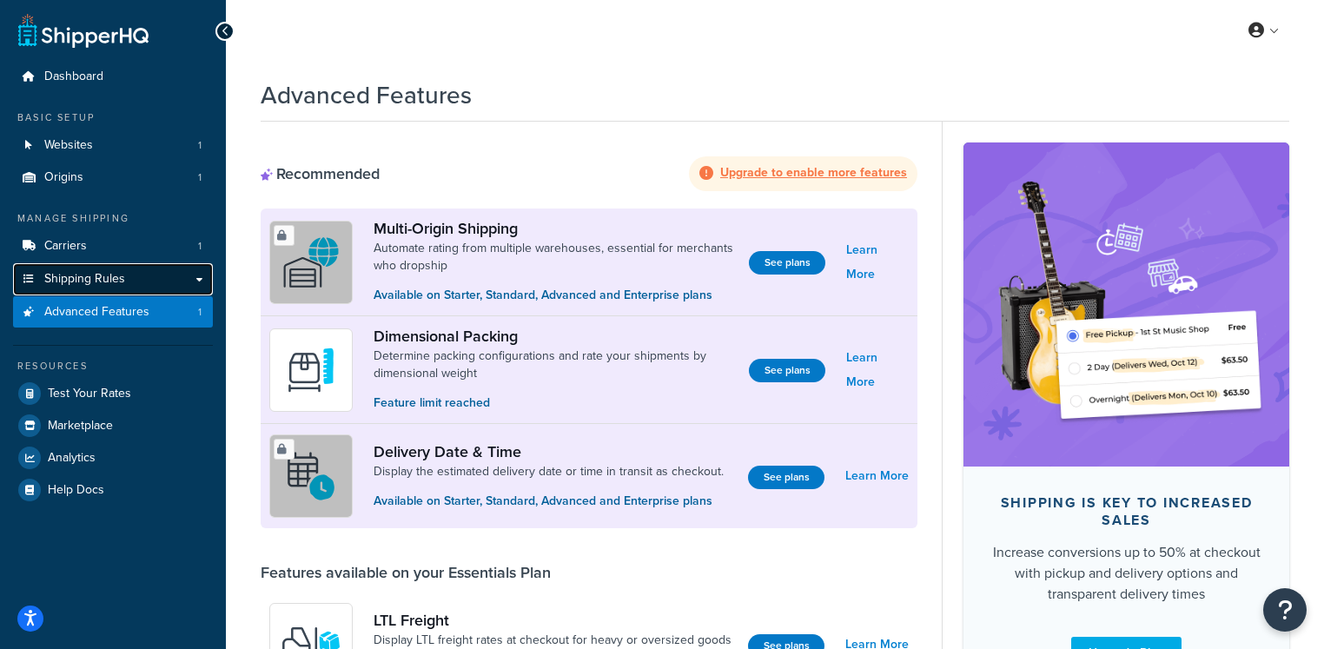
click at [123, 287] on span "Shipping Rules" at bounding box center [84, 279] width 81 height 15
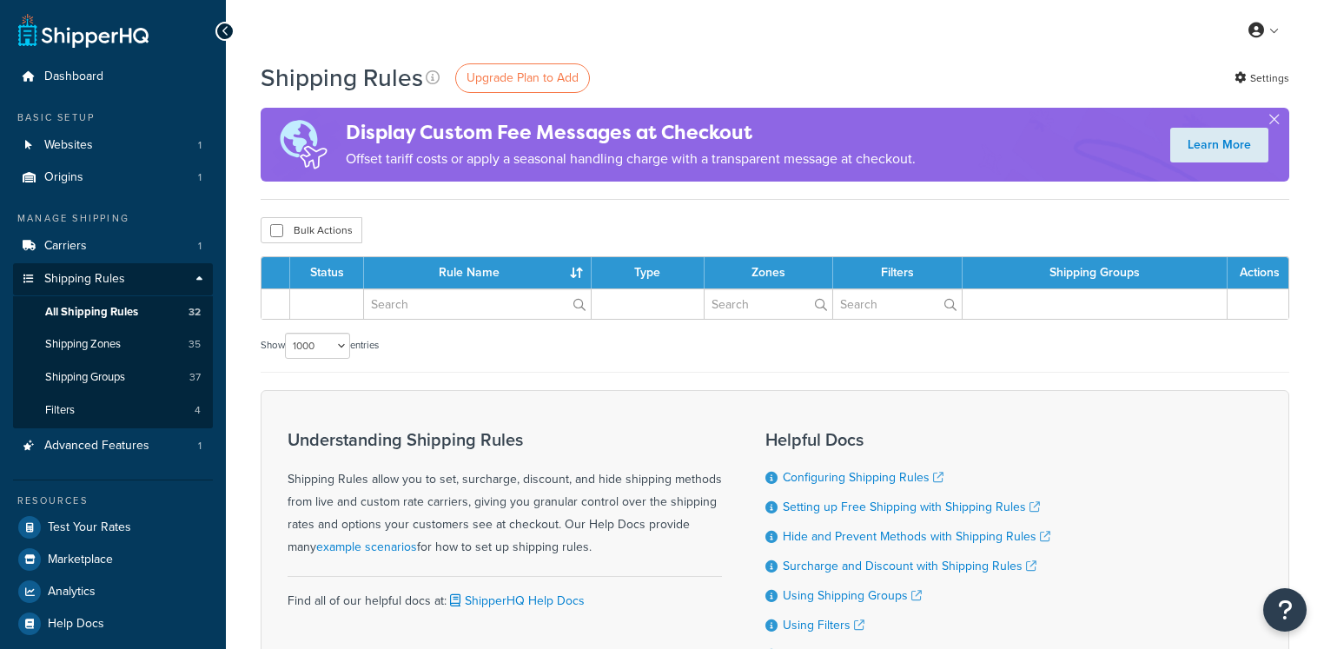
select select "1000"
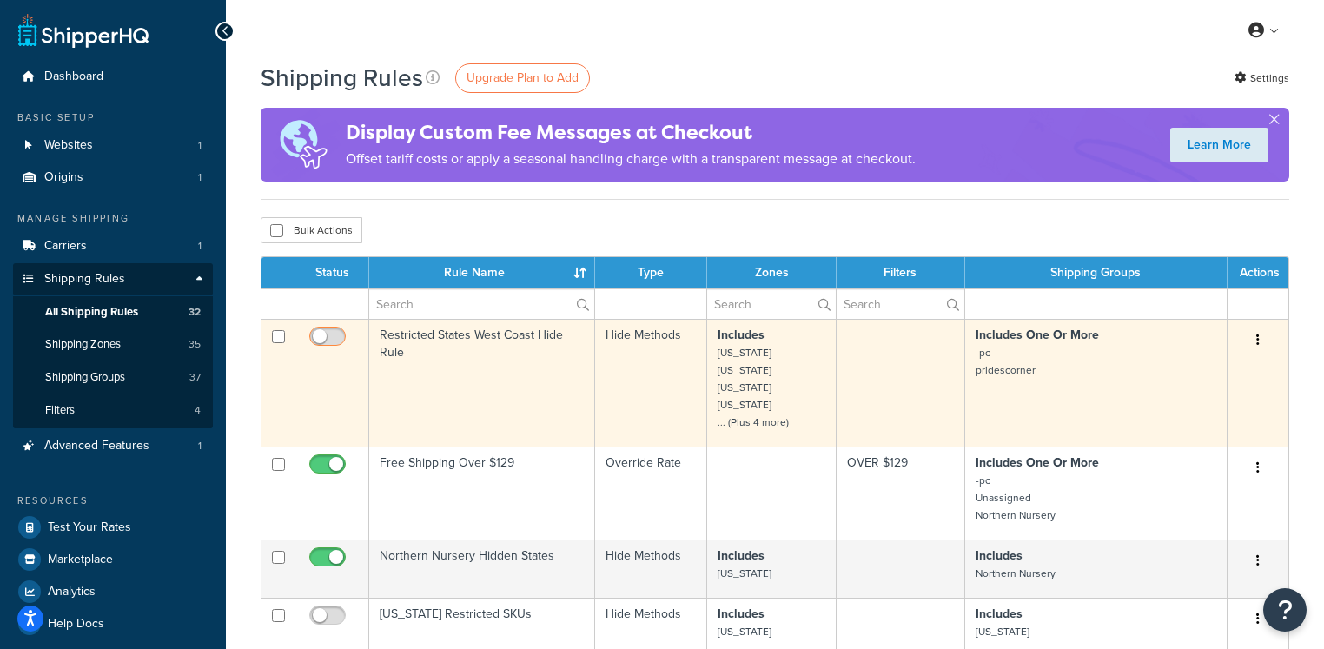
click at [334, 335] on input "checkbox" at bounding box center [330, 341] width 48 height 22
click at [322, 337] on input "checkbox" at bounding box center [330, 341] width 48 height 22
checkbox input "false"
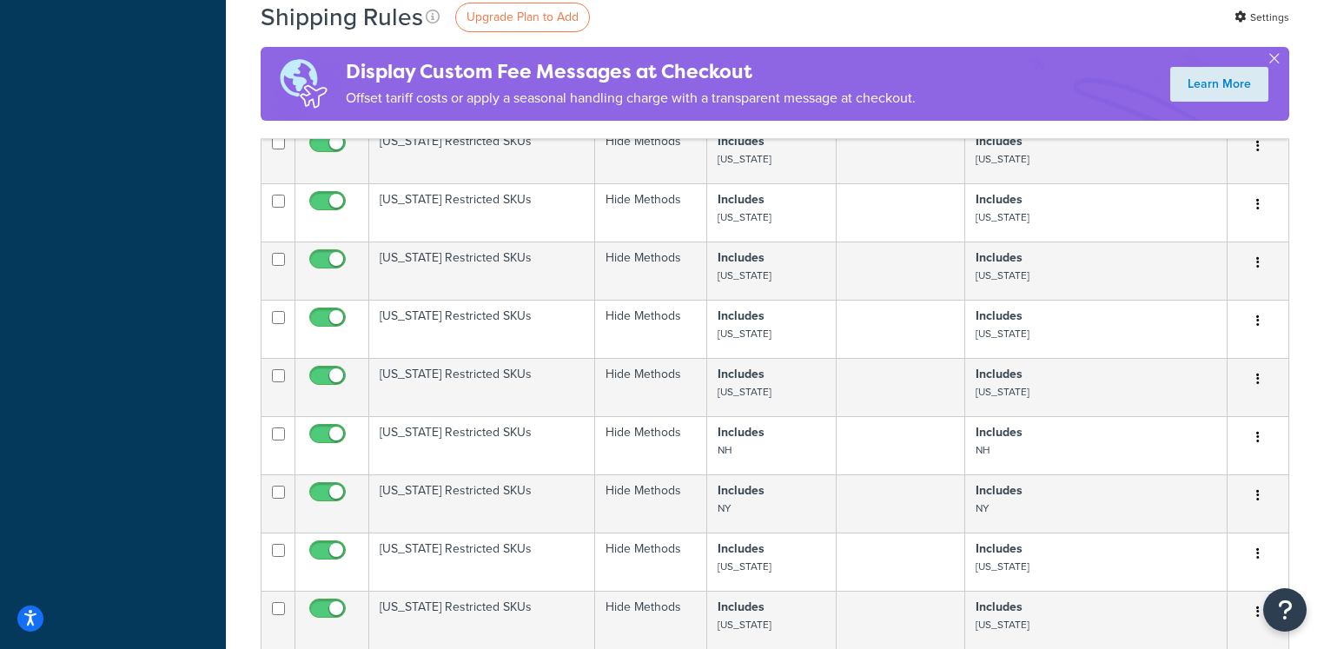
scroll to position [592, 0]
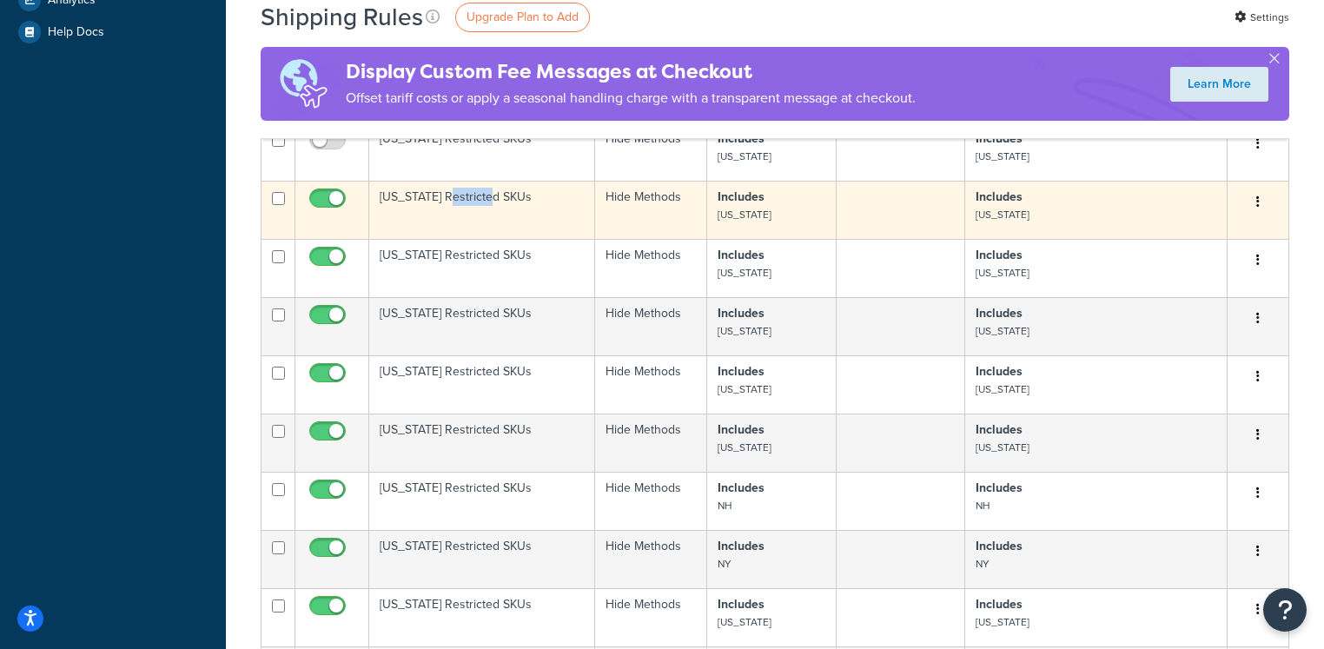
drag, startPoint x: 460, startPoint y: 196, endPoint x: 483, endPoint y: 197, distance: 23.5
click at [483, 197] on td "[US_STATE] Restricted SKUs" at bounding box center [482, 210] width 226 height 58
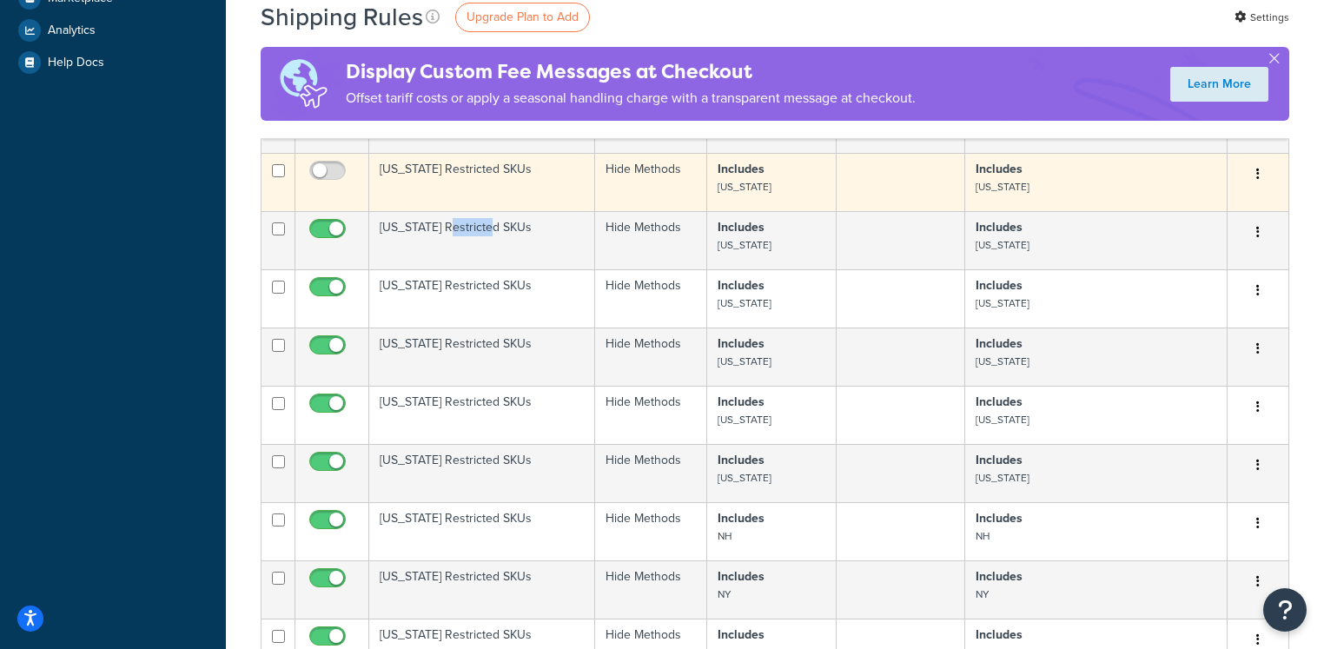
scroll to position [514, 0]
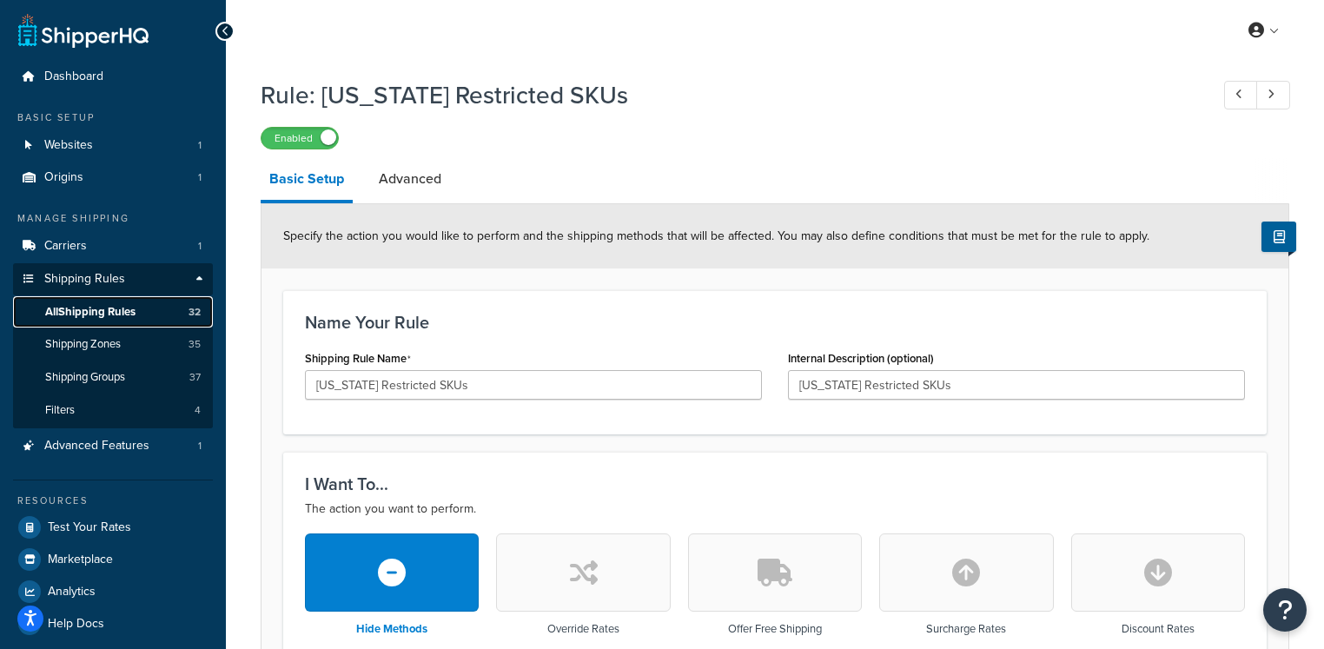
click at [101, 315] on span "All Shipping Rules" at bounding box center [90, 312] width 90 height 15
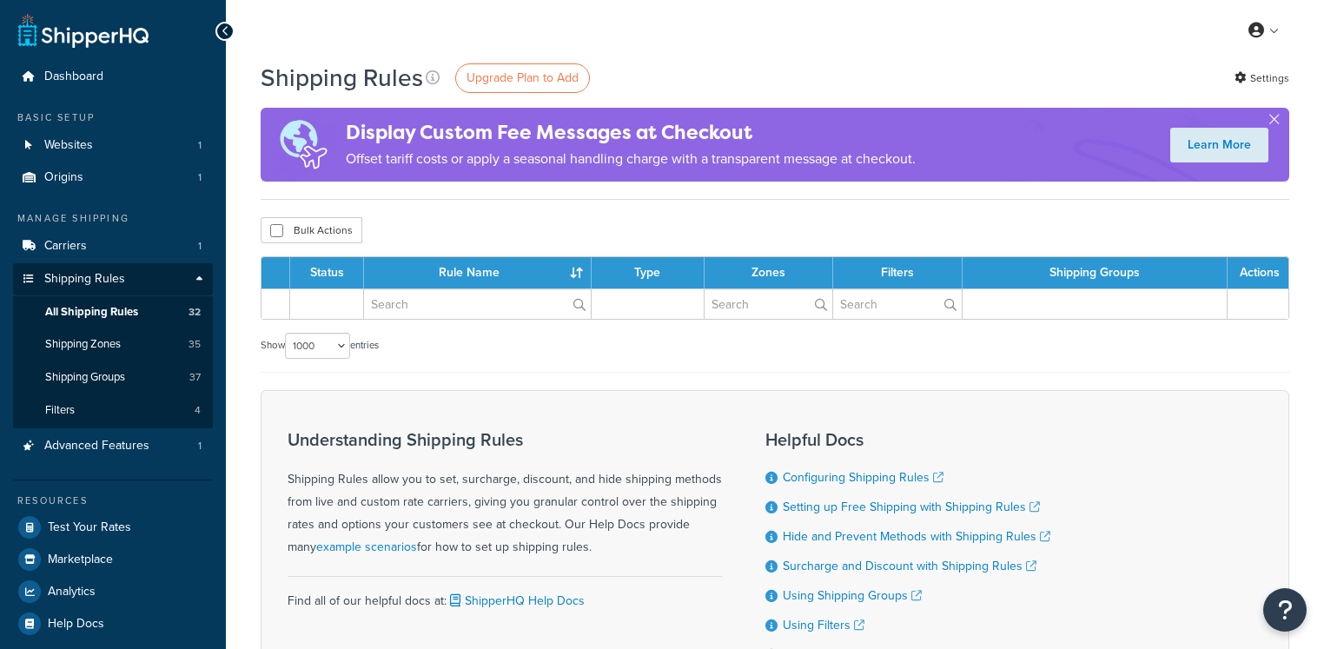
select select "1000"
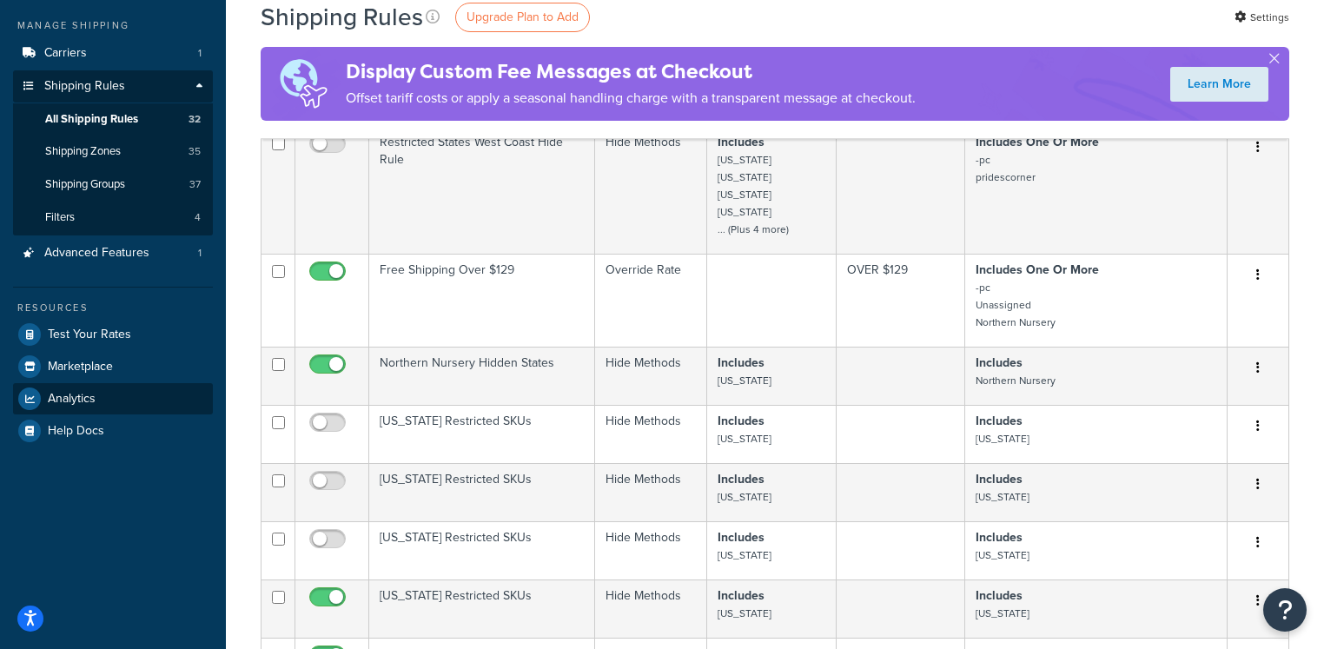
scroll to position [194, 0]
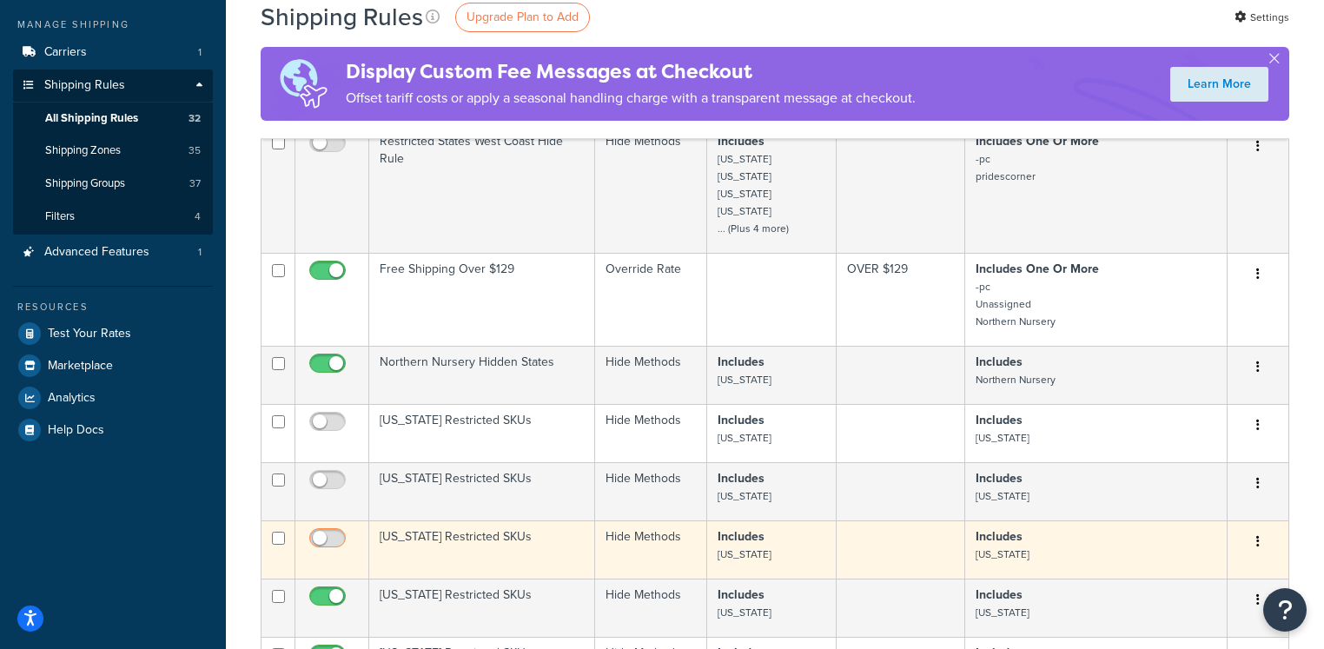
click at [335, 536] on input "checkbox" at bounding box center [330, 543] width 48 height 22
checkbox input "true"
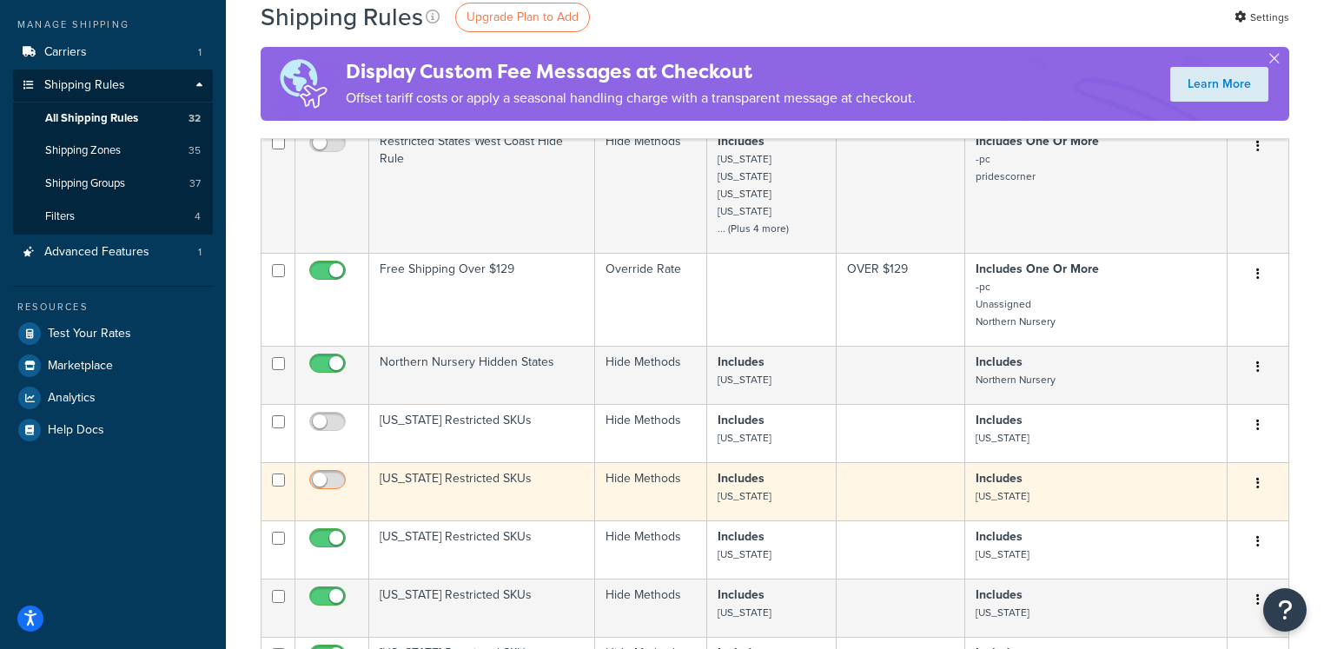
click at [333, 490] on input "checkbox" at bounding box center [330, 485] width 48 height 22
checkbox input "true"
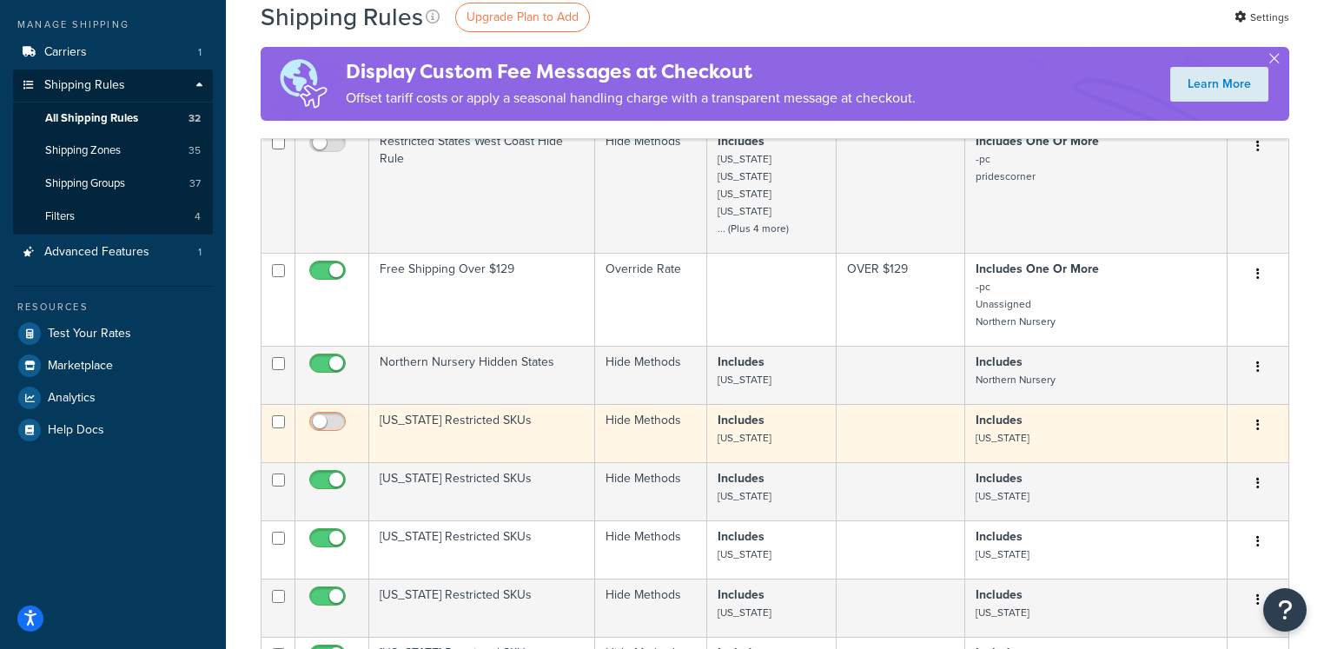
click at [336, 426] on input "checkbox" at bounding box center [330, 426] width 48 height 22
checkbox input "true"
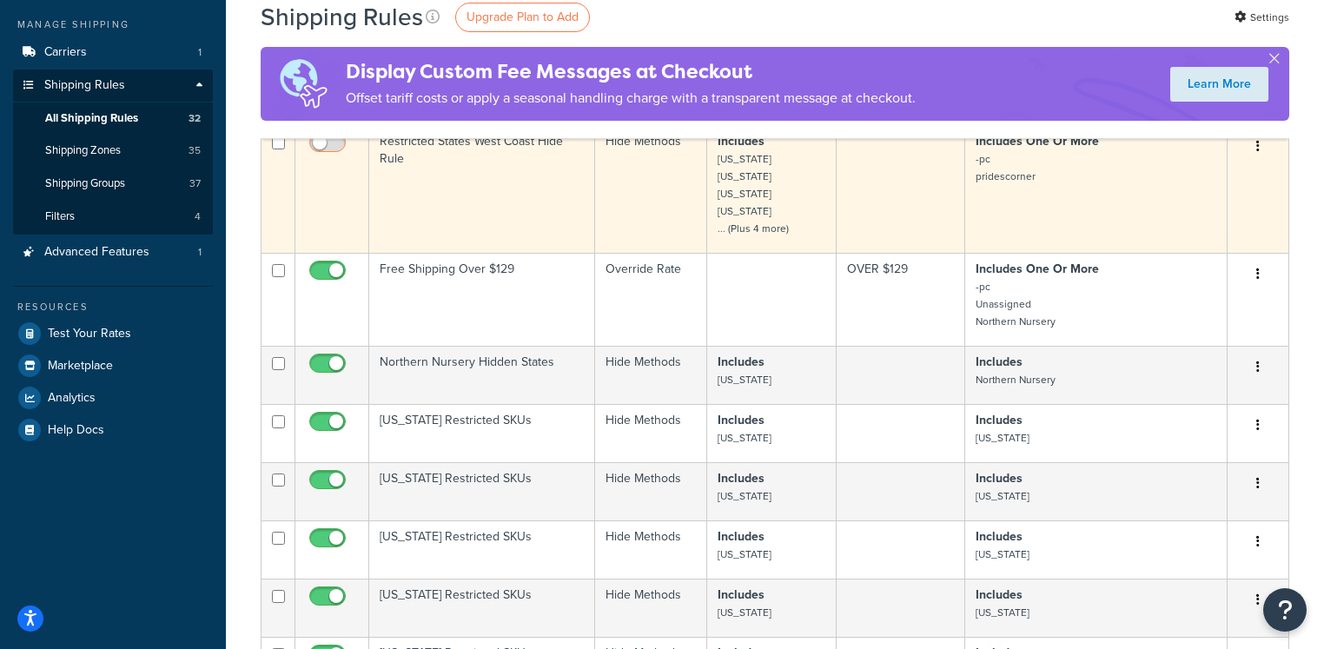
click at [337, 150] on input "checkbox" at bounding box center [330, 147] width 48 height 22
checkbox input "false"
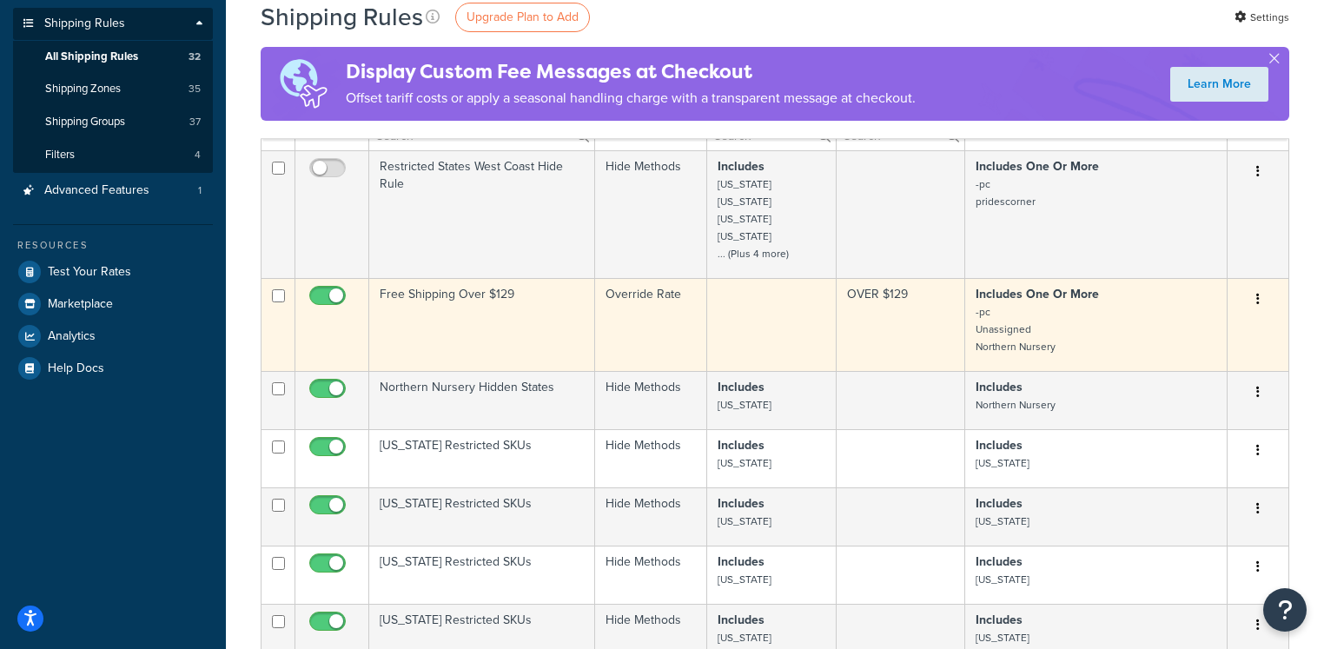
scroll to position [262, 0]
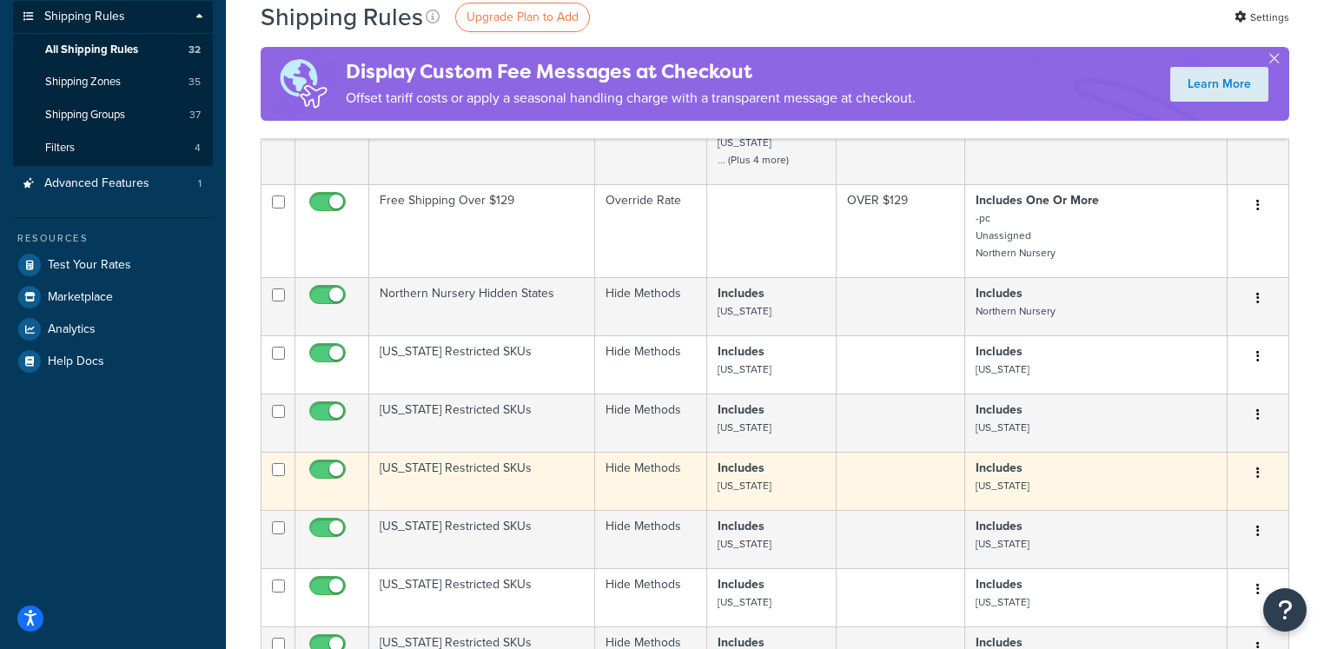
click at [329, 471] on input "checkbox" at bounding box center [330, 474] width 48 height 22
checkbox input "false"
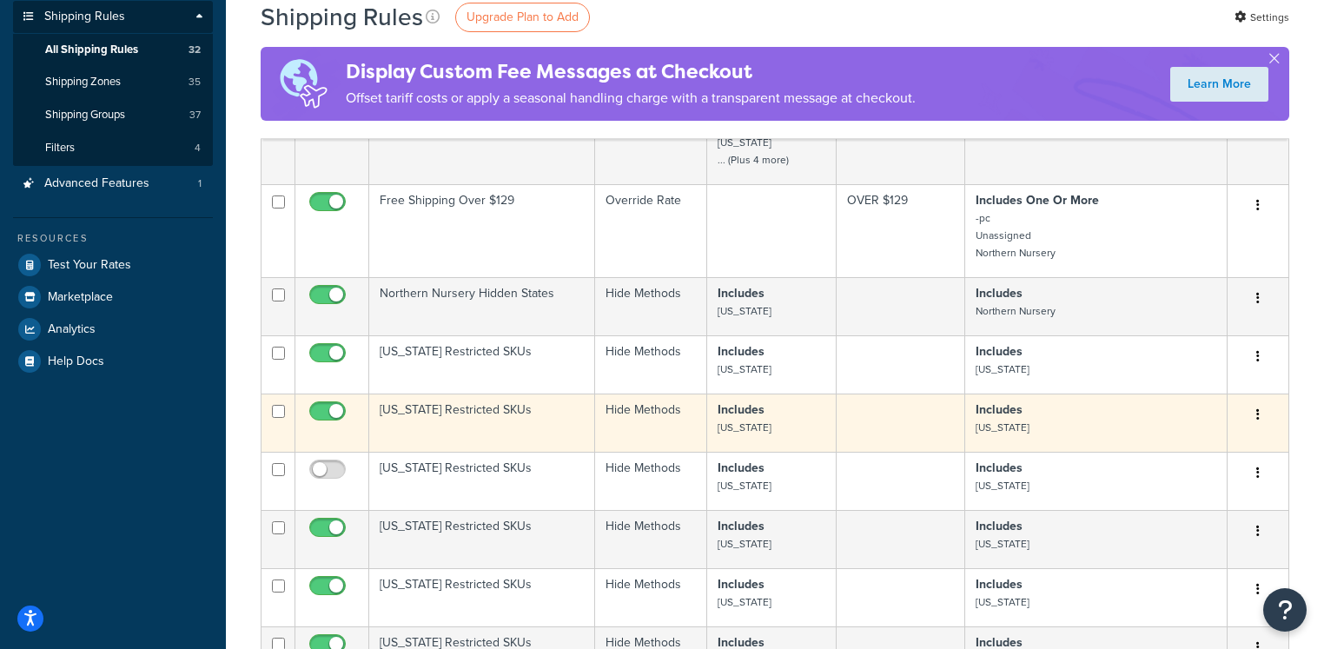
drag, startPoint x: 318, startPoint y: 411, endPoint x: 320, endPoint y: 395, distance: 15.7
click at [318, 411] on input "checkbox" at bounding box center [330, 416] width 48 height 22
checkbox input "false"
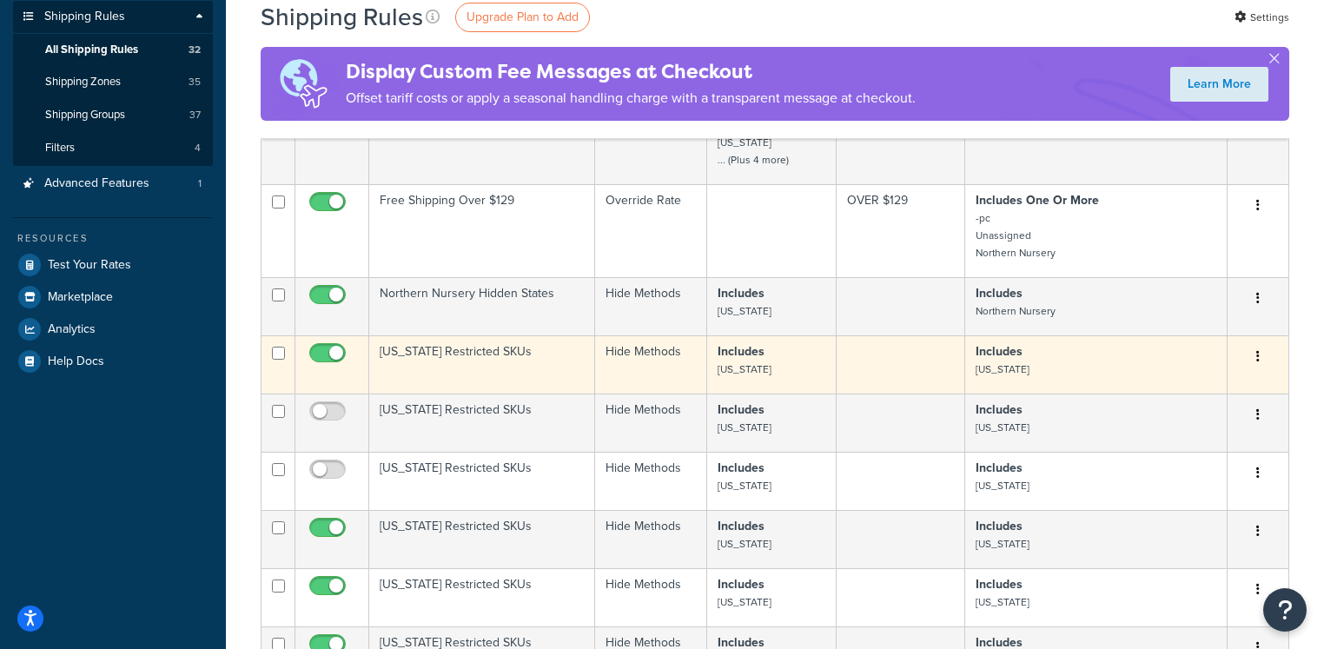
click at [322, 351] on input "checkbox" at bounding box center [330, 358] width 48 height 22
checkbox input "false"
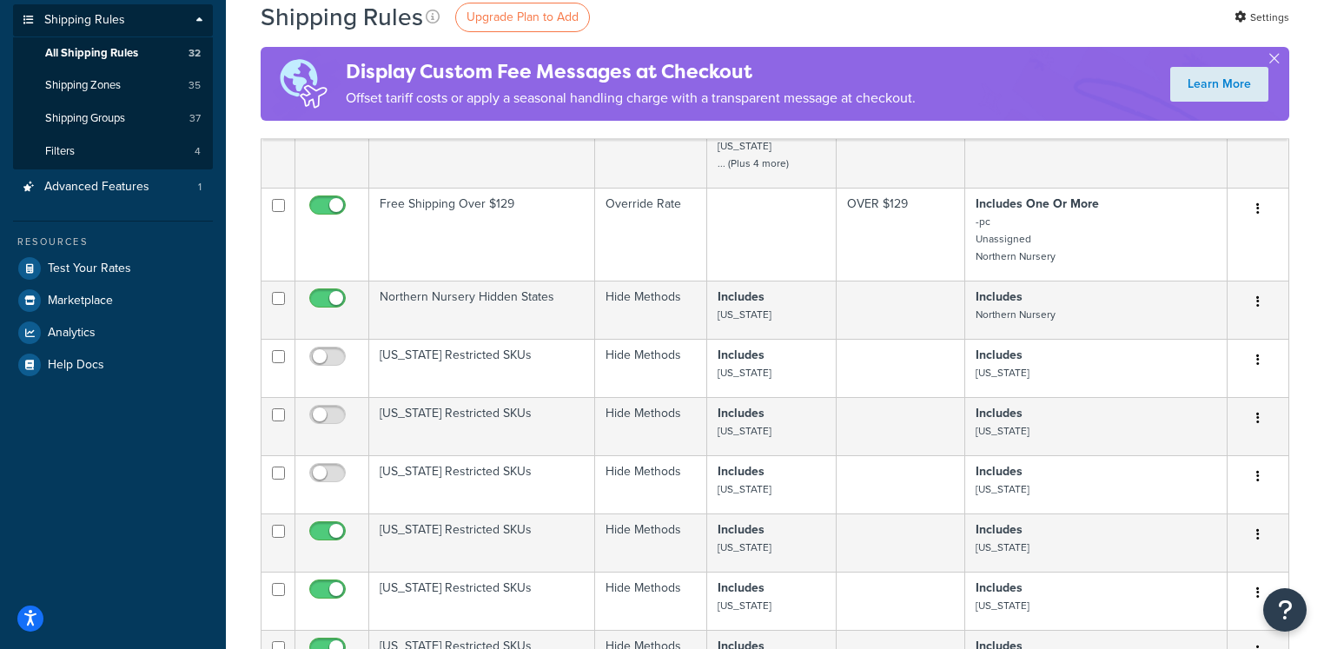
scroll to position [0, 0]
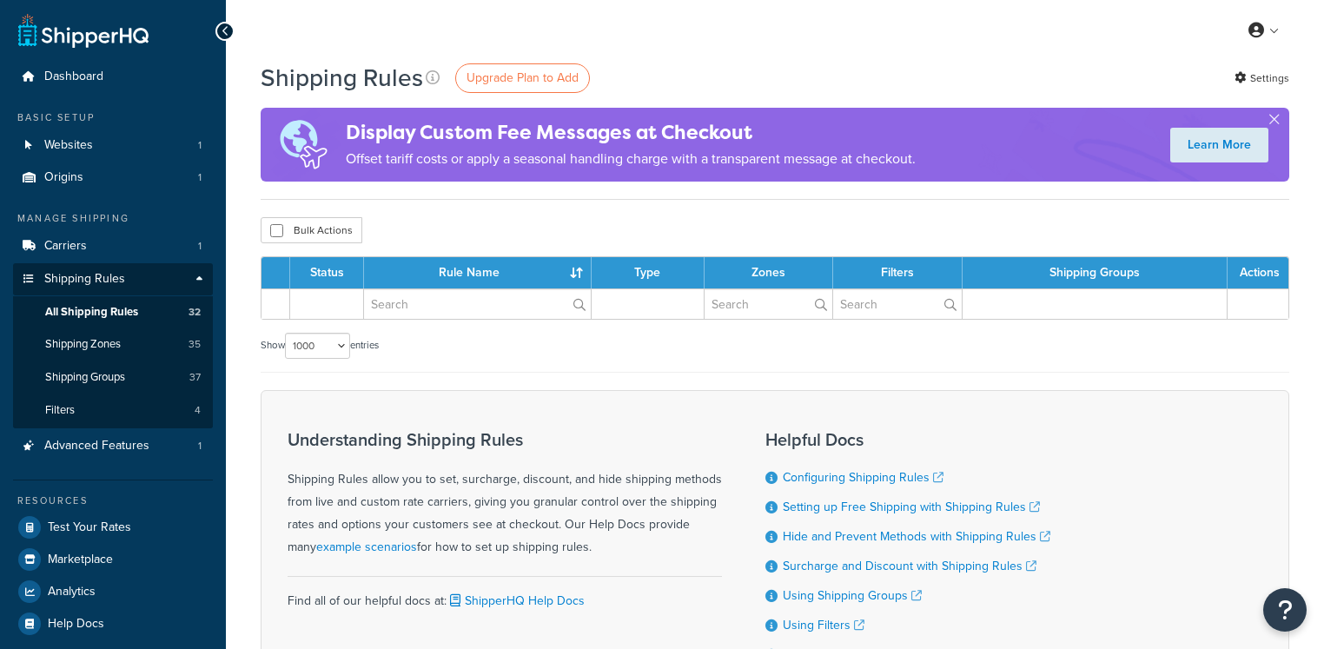
select select "1000"
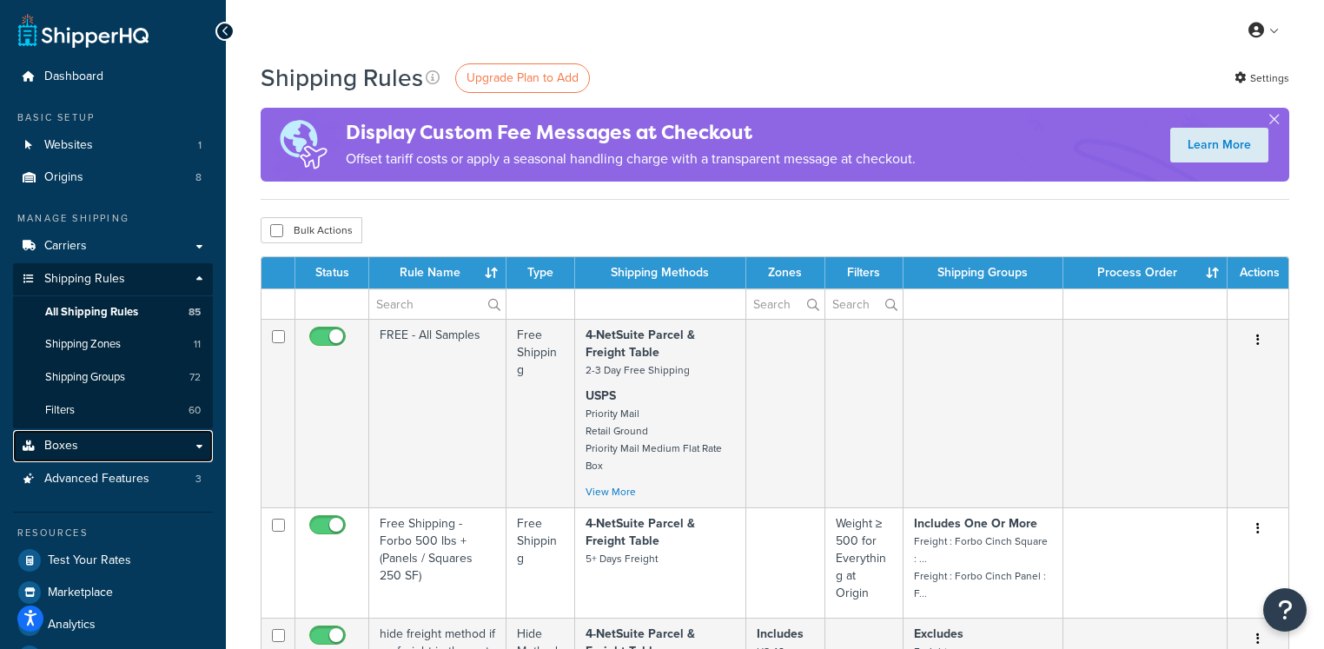
click at [109, 451] on link "Boxes" at bounding box center [113, 446] width 200 height 32
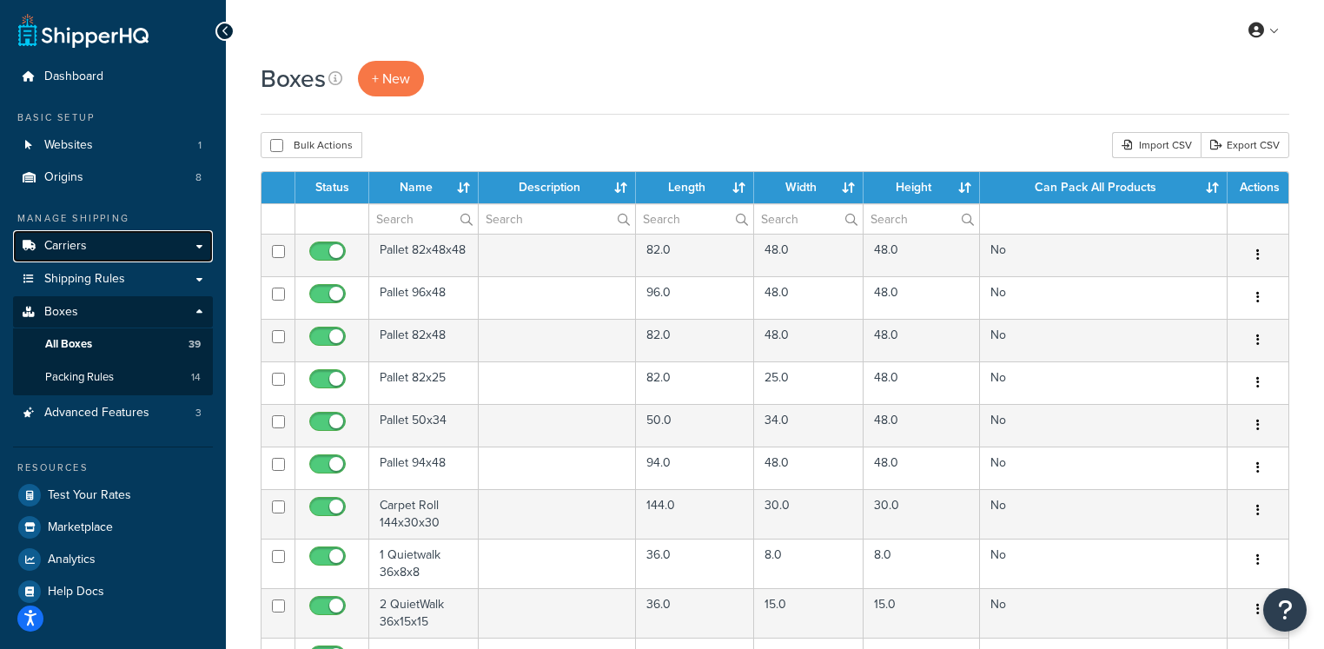
click at [156, 236] on link "Carriers" at bounding box center [113, 246] width 200 height 32
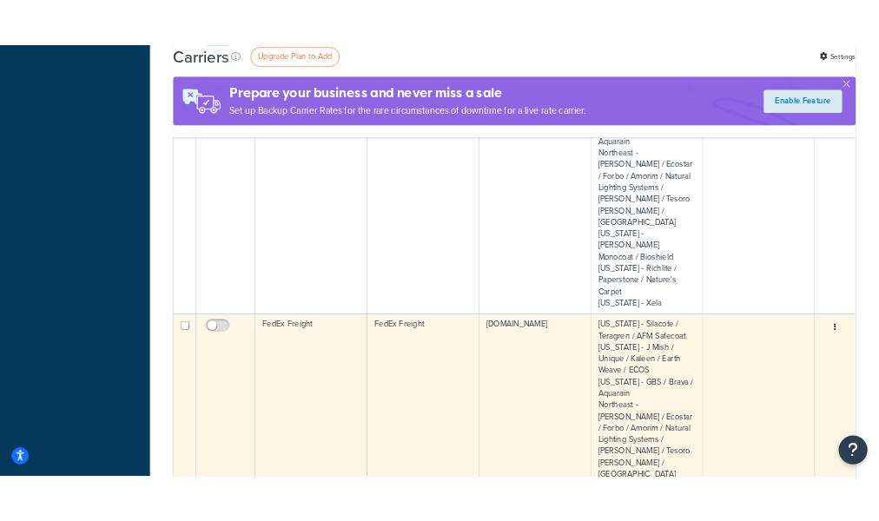
scroll to position [1018, 0]
